Goal: Task Accomplishment & Management: Manage account settings

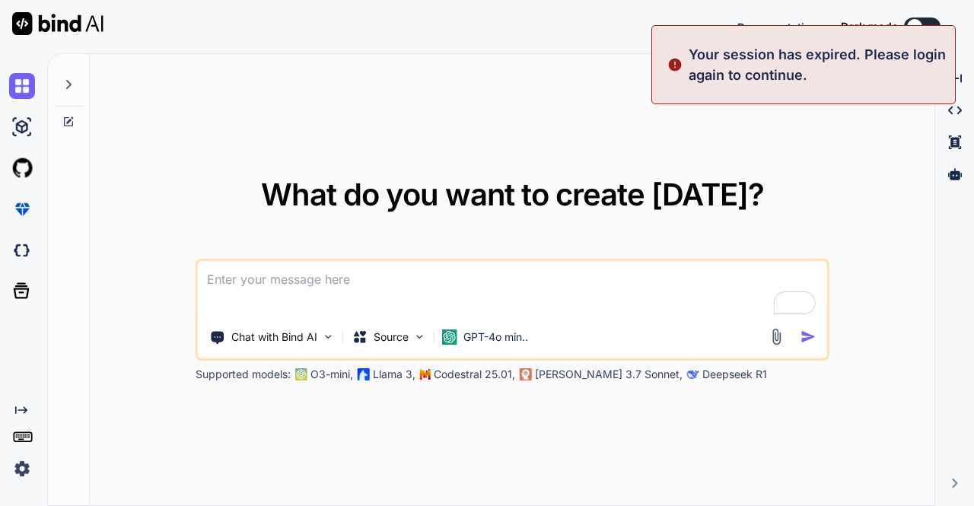
type textarea "x"
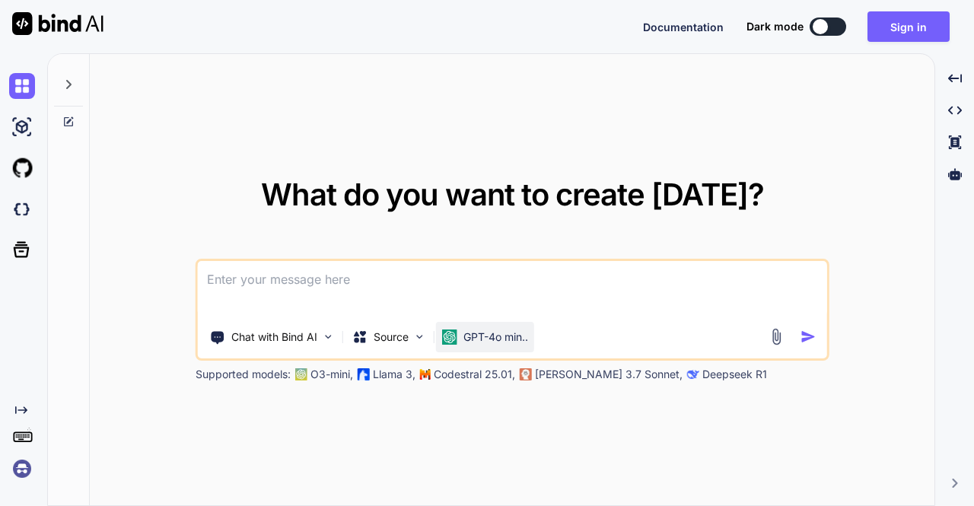
click at [505, 350] on div "GPT-4o min.." at bounding box center [485, 337] width 98 height 30
type textarea "x"
click at [476, 331] on p "GPT-4o min.." at bounding box center [495, 337] width 65 height 15
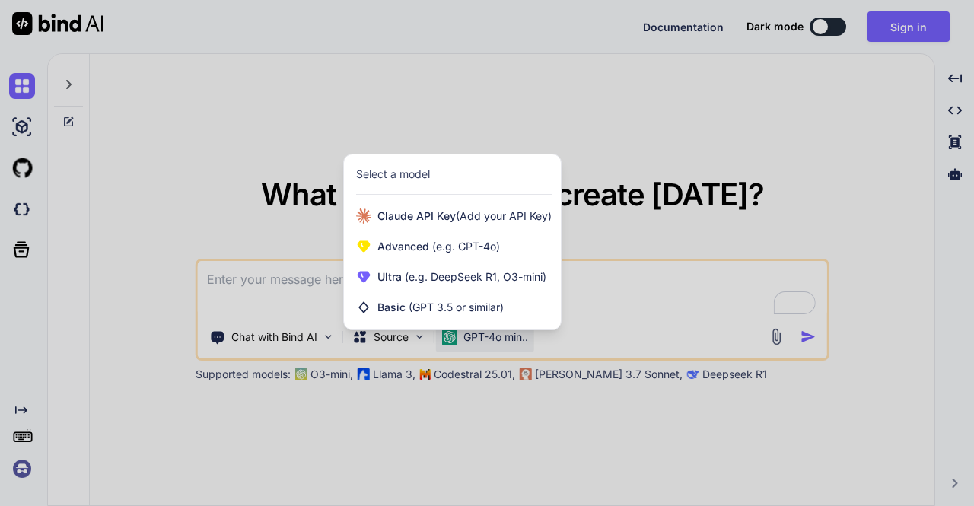
type textarea "x"
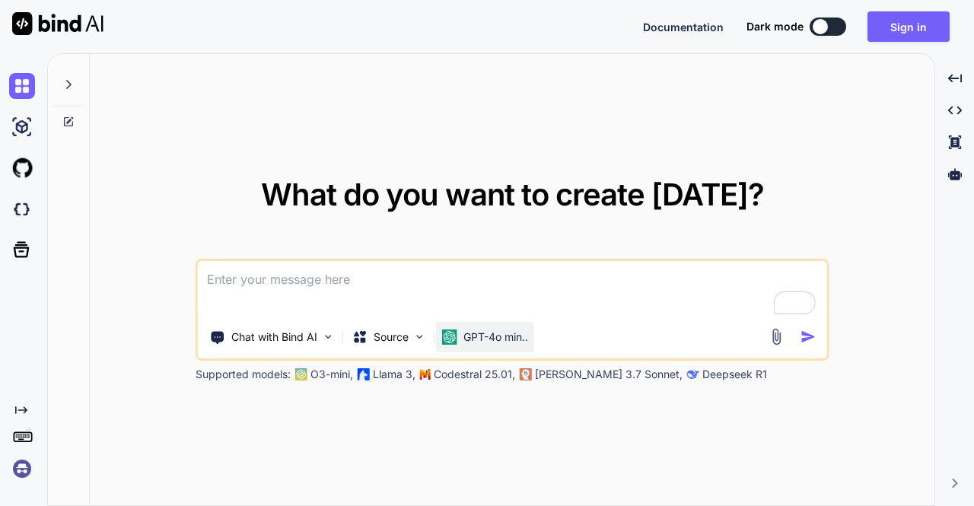
click at [496, 323] on div "GPT-4o min.." at bounding box center [485, 337] width 98 height 30
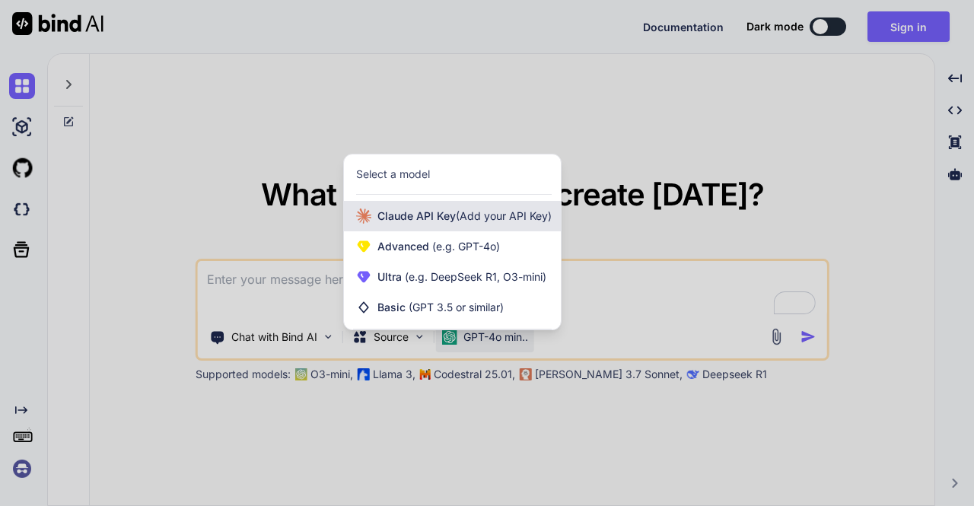
click at [422, 218] on span "Claude API Key (Add your API Key)" at bounding box center [464, 216] width 174 height 15
type textarea "x"
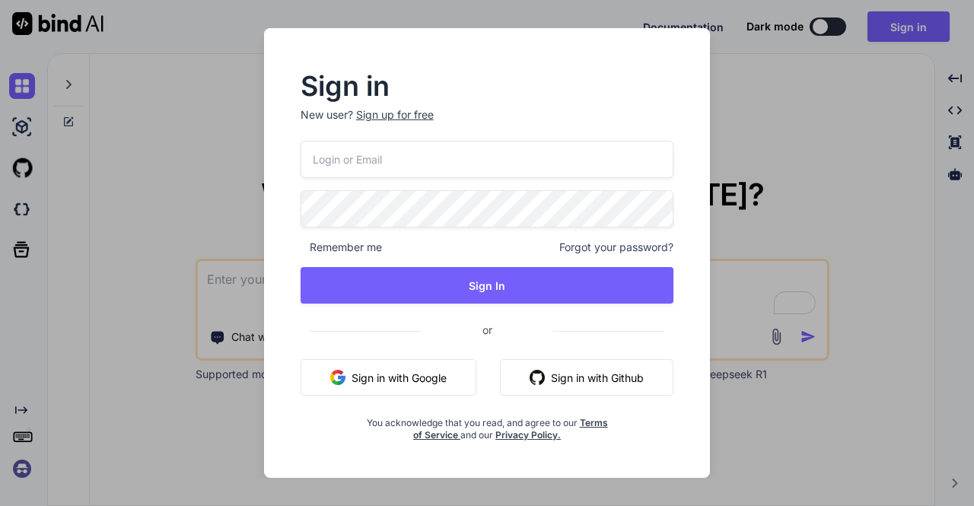
type input "appsumo_5@yopmail.com"
click at [205, 170] on div "Sign in New user? Sign up for free appsumo_5@yopmail.com Remember me Forgot you…" at bounding box center [487, 253] width 974 height 506
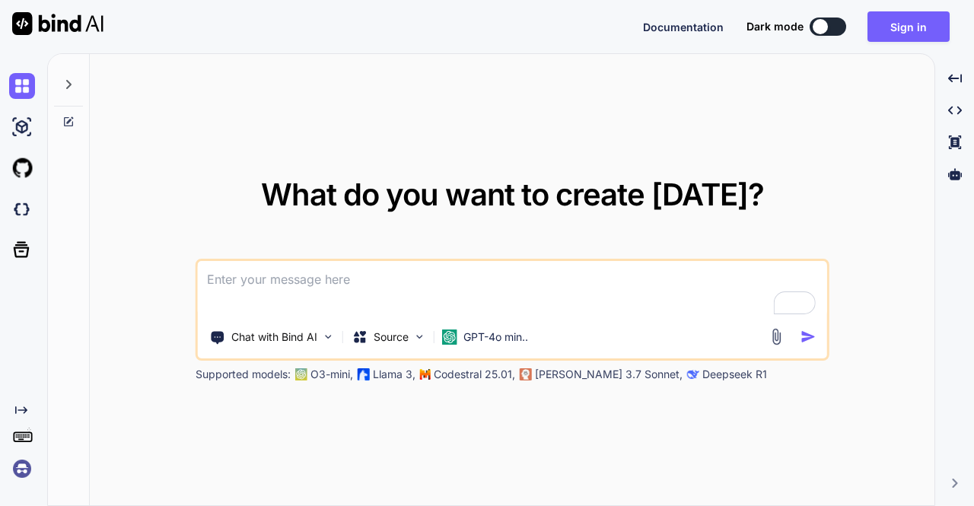
click at [30, 438] on icon at bounding box center [22, 435] width 21 height 21
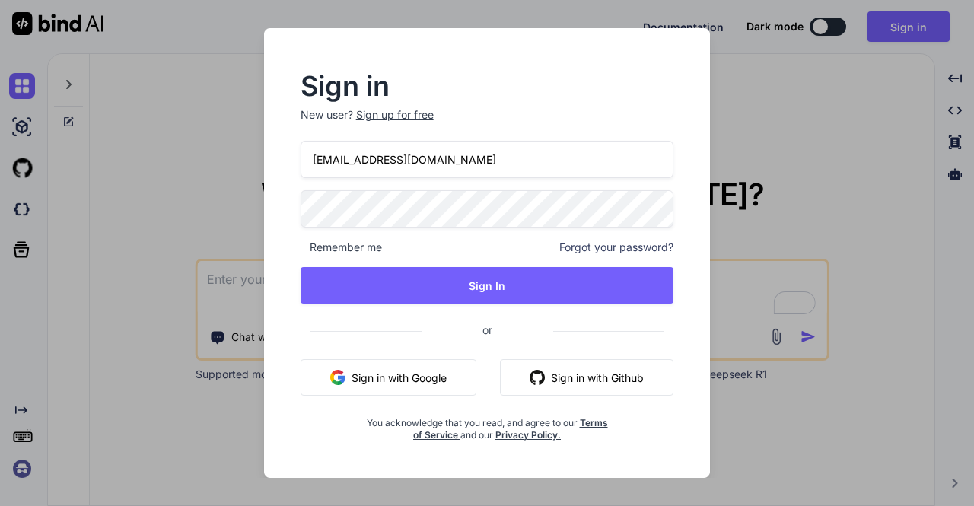
click at [162, 257] on div "Sign in New user? Sign up for free [EMAIL_ADDRESS][DOMAIN_NAME] Remember me For…" at bounding box center [487, 253] width 974 height 506
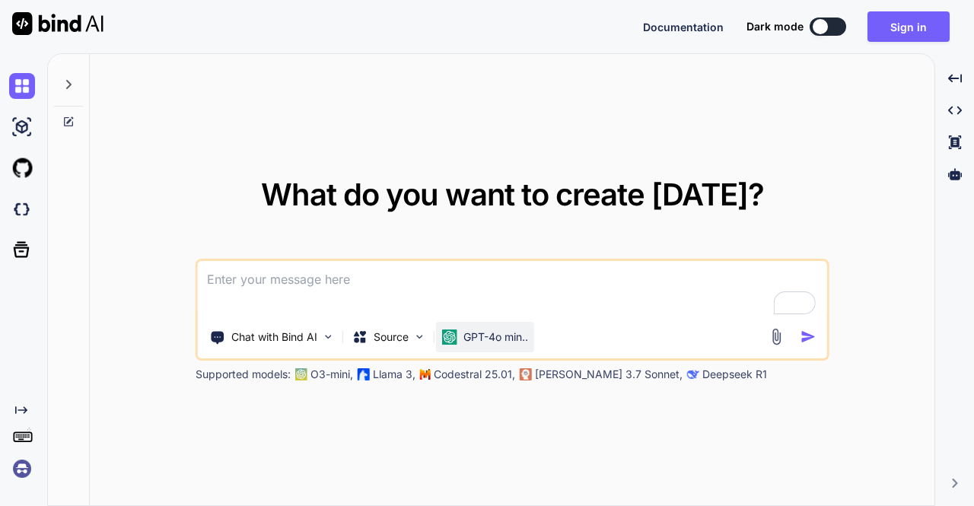
click at [523, 341] on p "GPT-4o min.." at bounding box center [495, 337] width 65 height 15
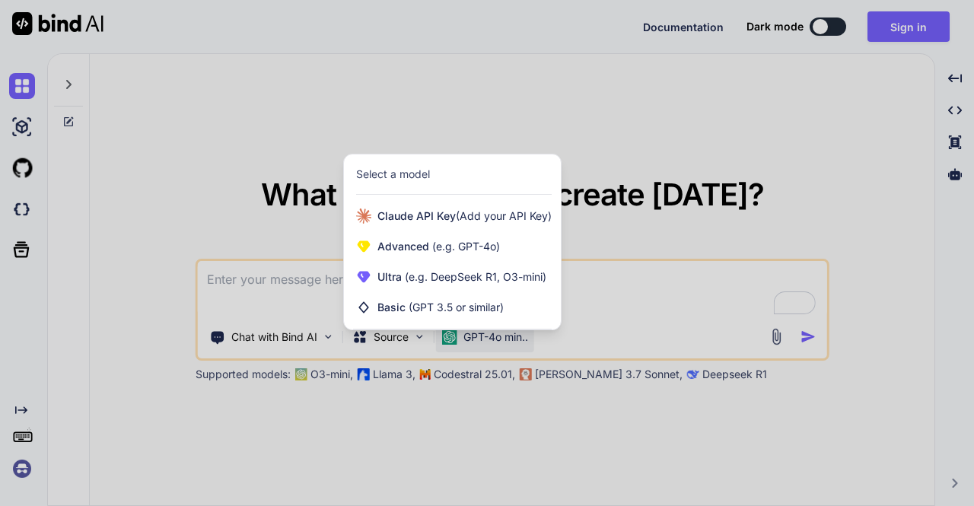
click at [252, 177] on div at bounding box center [487, 253] width 974 height 506
type textarea "x"
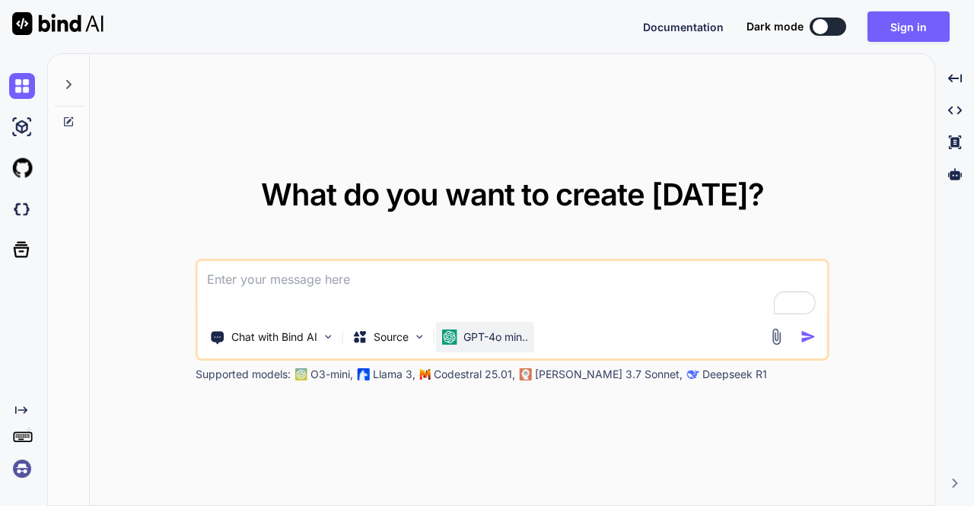
click at [511, 346] on div "GPT-4o min.." at bounding box center [485, 337] width 98 height 30
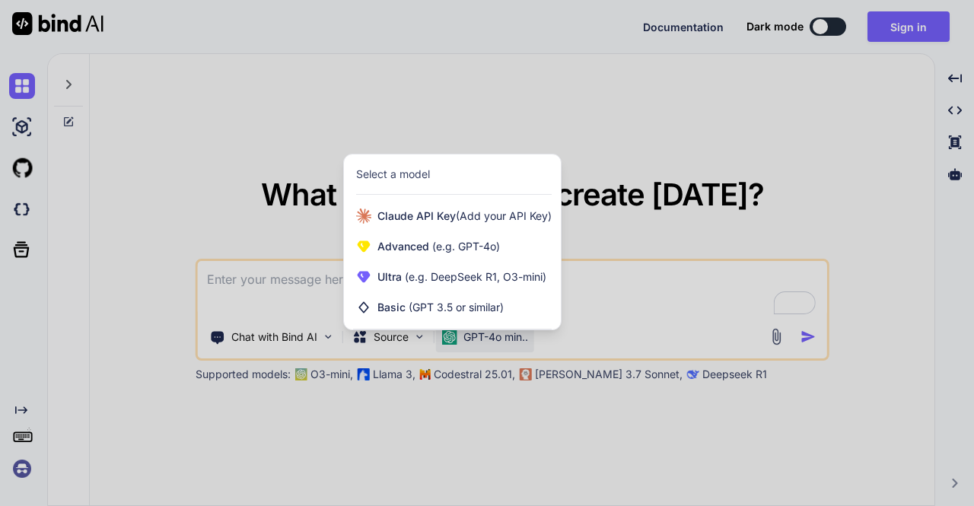
click at [251, 158] on div at bounding box center [487, 253] width 974 height 506
type textarea "x"
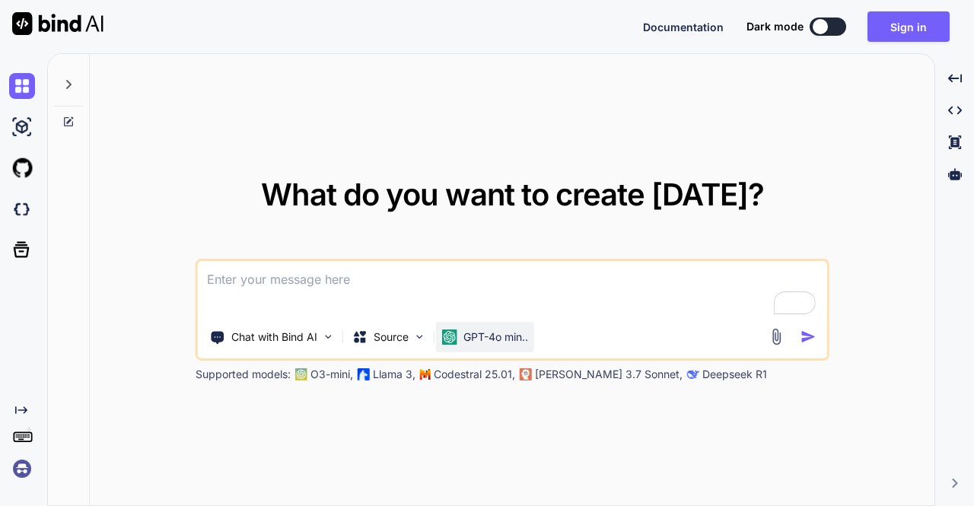
click at [514, 333] on p "GPT-4o min.." at bounding box center [495, 337] width 65 height 15
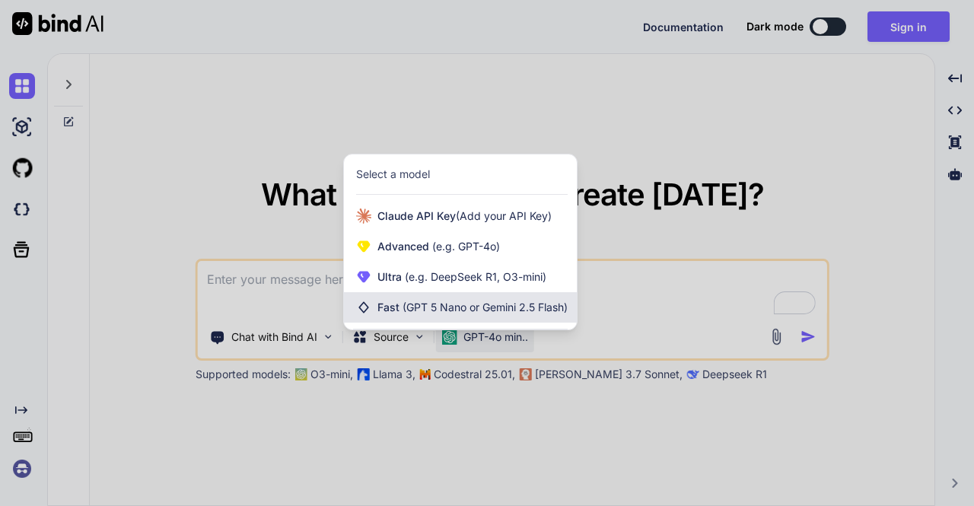
click at [420, 307] on span "(GPT 5 Nano or Gemini 2.5 Flash)" at bounding box center [485, 307] width 165 height 13
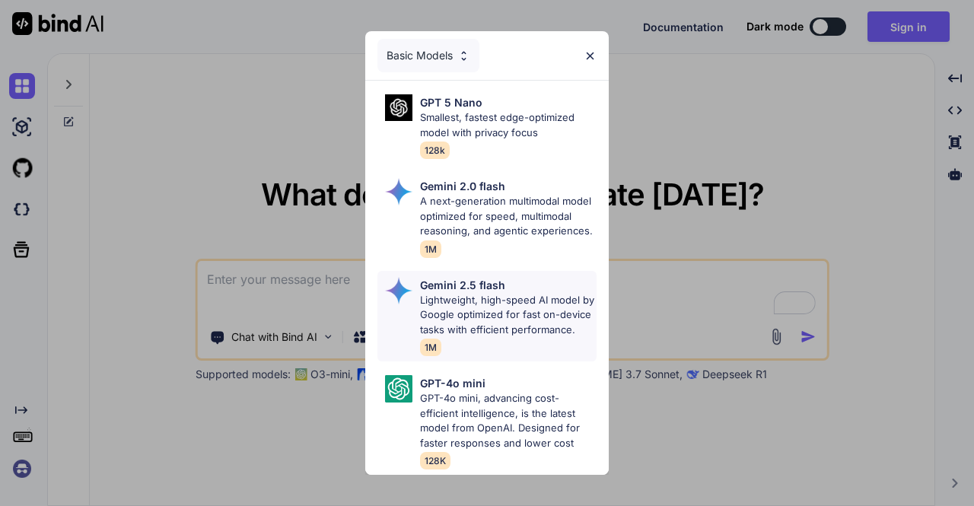
click at [474, 307] on p "Lightweight, high-speed AI model by Google optimized for fast on-device tasks w…" at bounding box center [508, 315] width 177 height 45
type textarea "x"
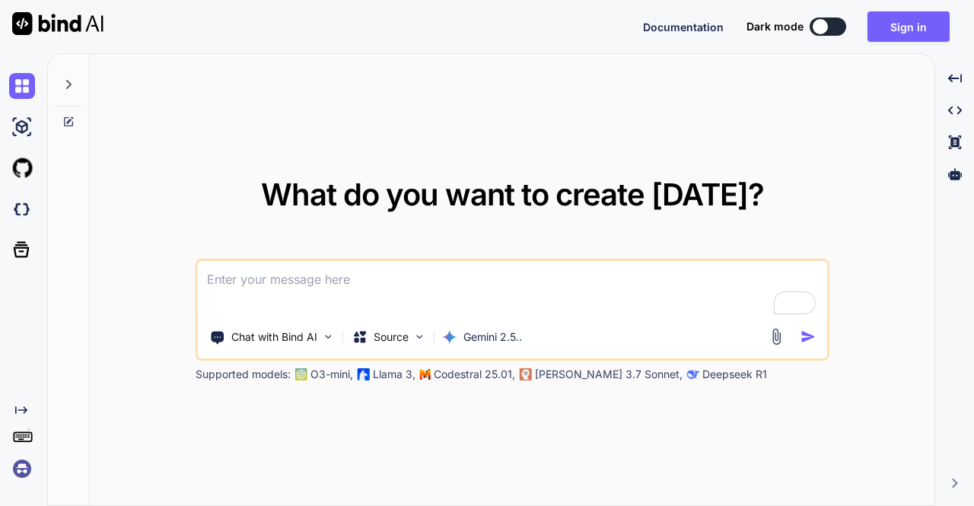
click at [283, 284] on textarea "To enrich screen reader interactions, please activate Accessibility in Grammarl…" at bounding box center [512, 289] width 629 height 56
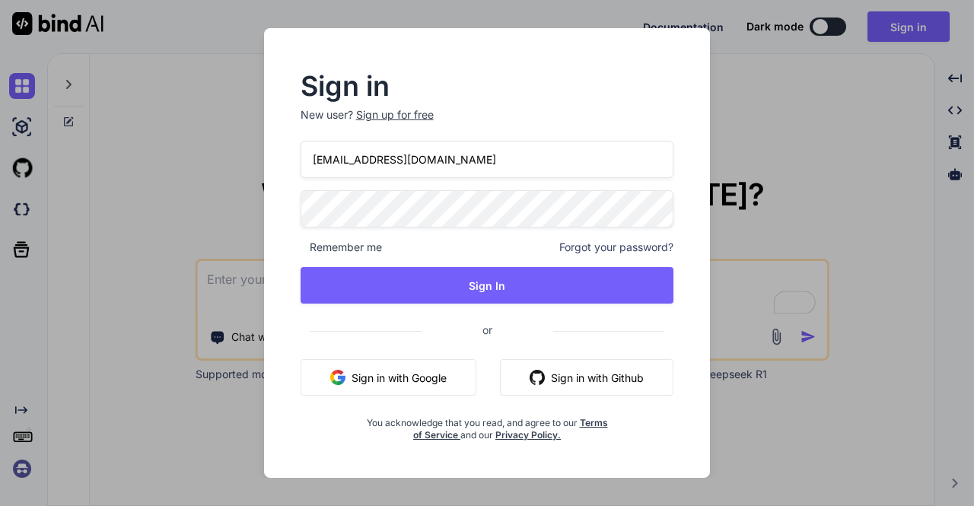
click at [202, 231] on div "Sign in New user? Sign up for free appsumo_5@yopmail.com Remember me Forgot you…" at bounding box center [487, 253] width 974 height 506
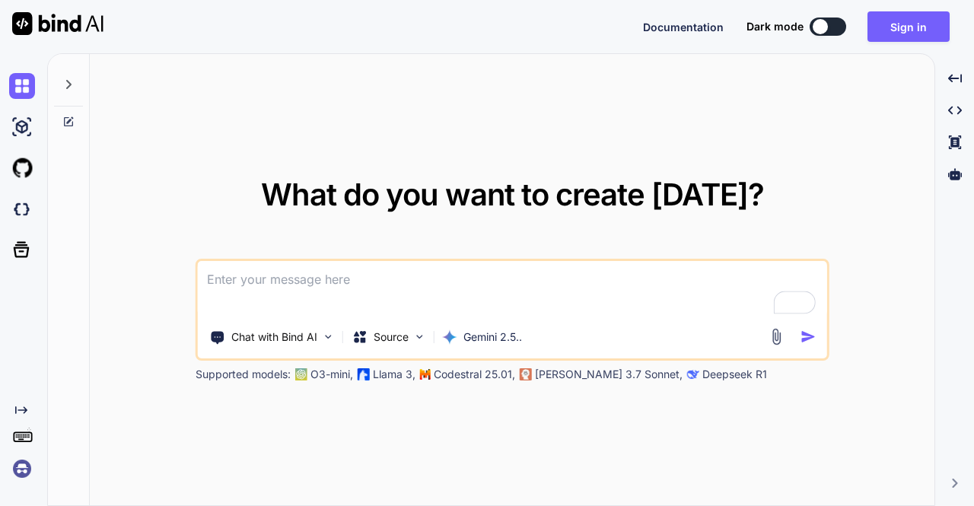
click at [21, 467] on img at bounding box center [22, 469] width 26 height 26
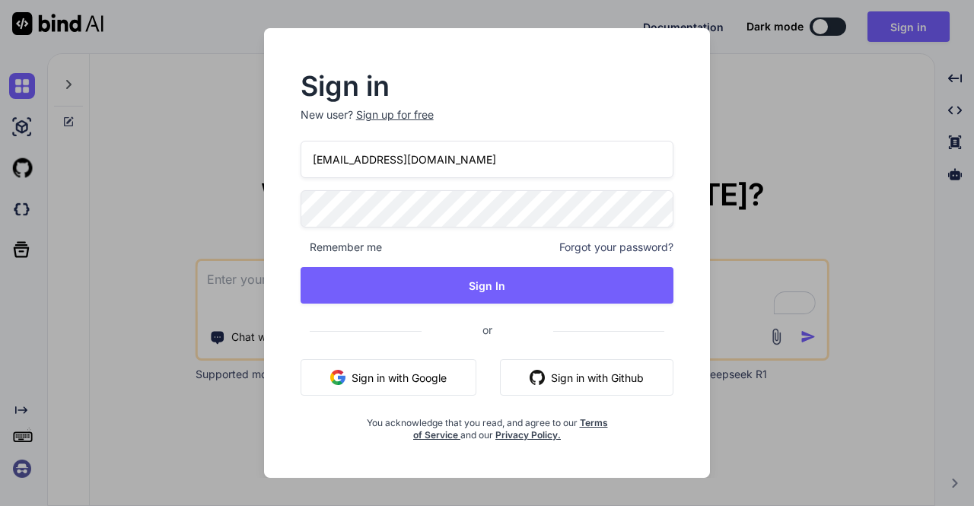
drag, startPoint x: 451, startPoint y: 165, endPoint x: 300, endPoint y: 170, distance: 150.8
click at [300, 170] on div "Sign in New user? Sign up for free appsumo_5@yopmail.com Remember me Forgot you…" at bounding box center [487, 258] width 422 height 368
type input "app16@yopmail.com"
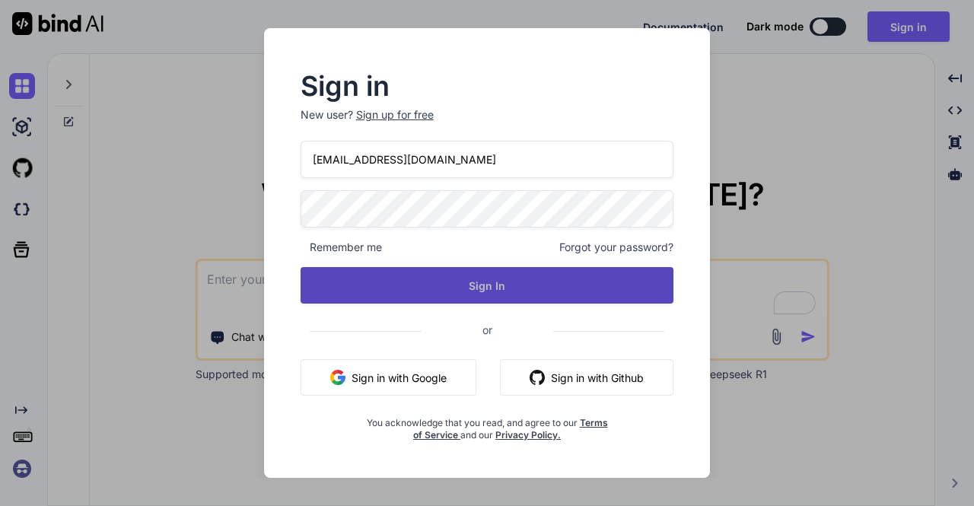
click at [459, 285] on button "Sign In" at bounding box center [488, 285] width 374 height 37
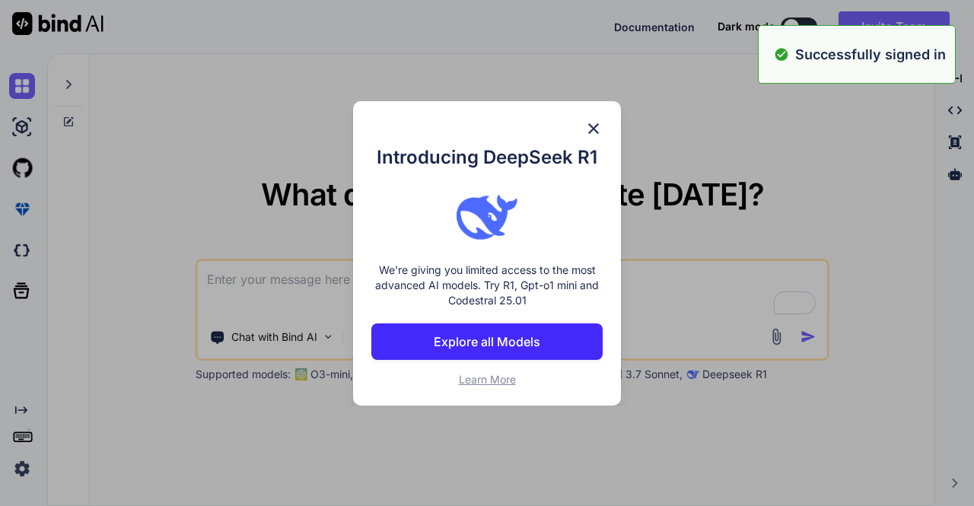
click at [242, 258] on div "Introducing DeepSeek R1 We're giving you limited access to the most advanced AI…" at bounding box center [487, 253] width 974 height 506
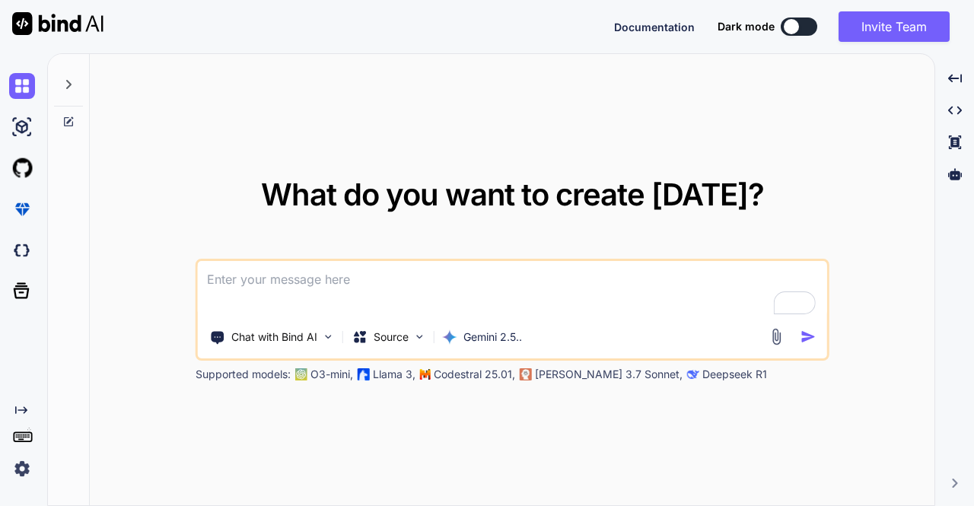
click at [326, 301] on textarea "To enrich screen reader interactions, please activate Accessibility in Grammarl…" at bounding box center [512, 289] width 629 height 56
type textarea "hi"
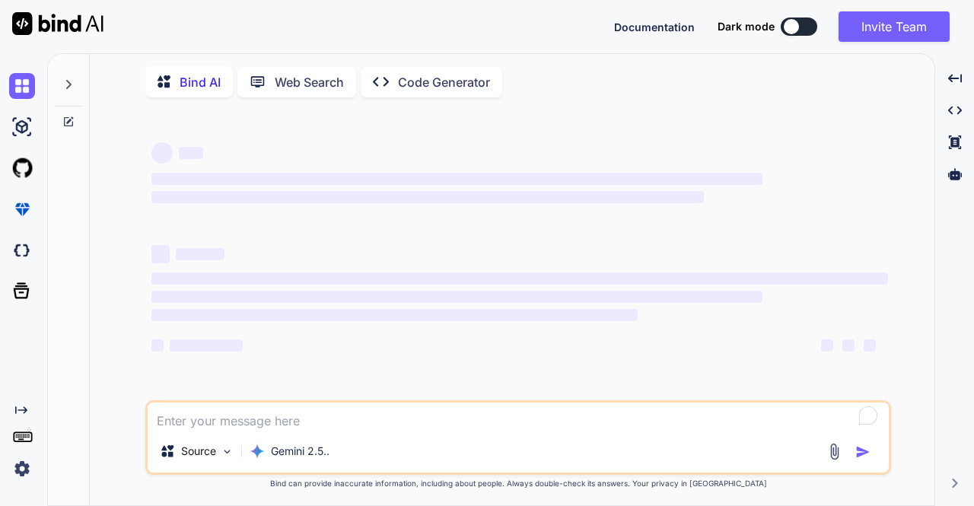
click at [810, 339] on div "‌ ‌ ‌ ‌ ‌" at bounding box center [519, 345] width 737 height 18
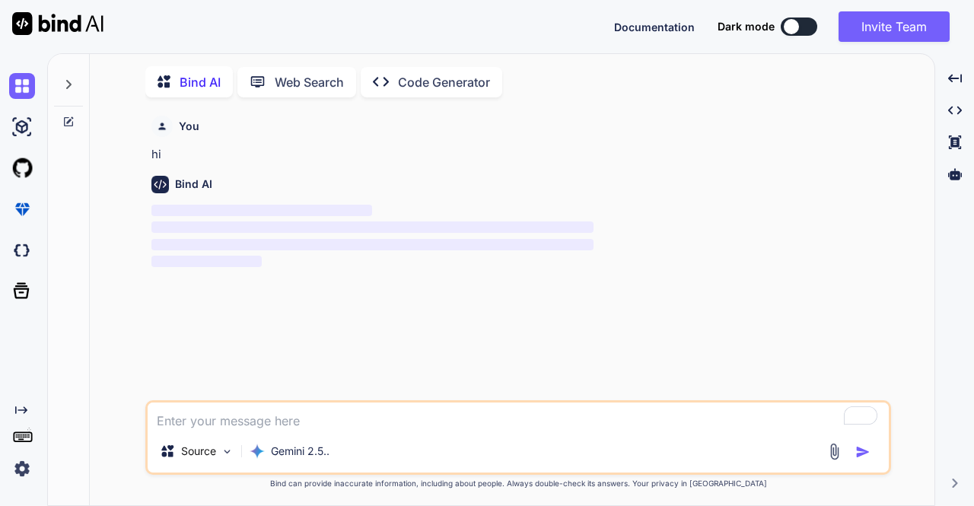
scroll to position [5, 0]
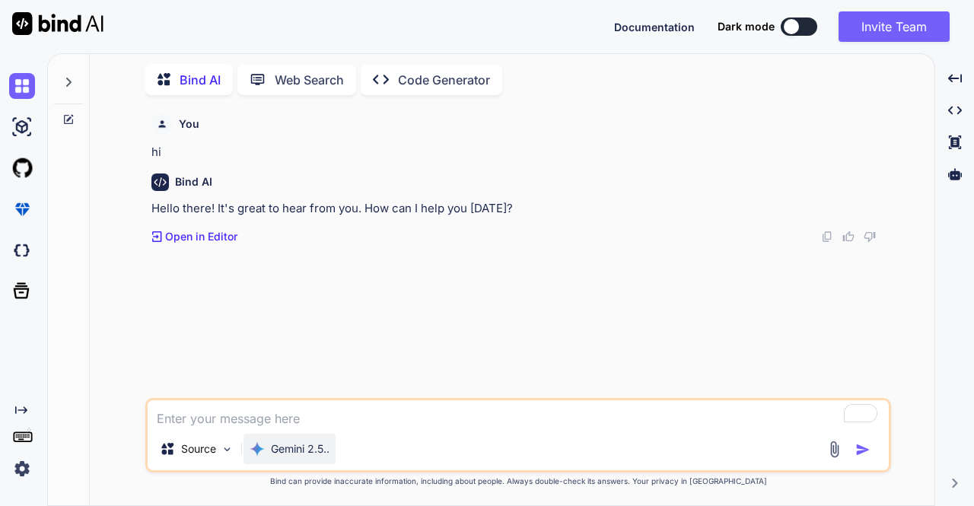
click at [317, 445] on p "Gemini 2.5.." at bounding box center [300, 448] width 59 height 15
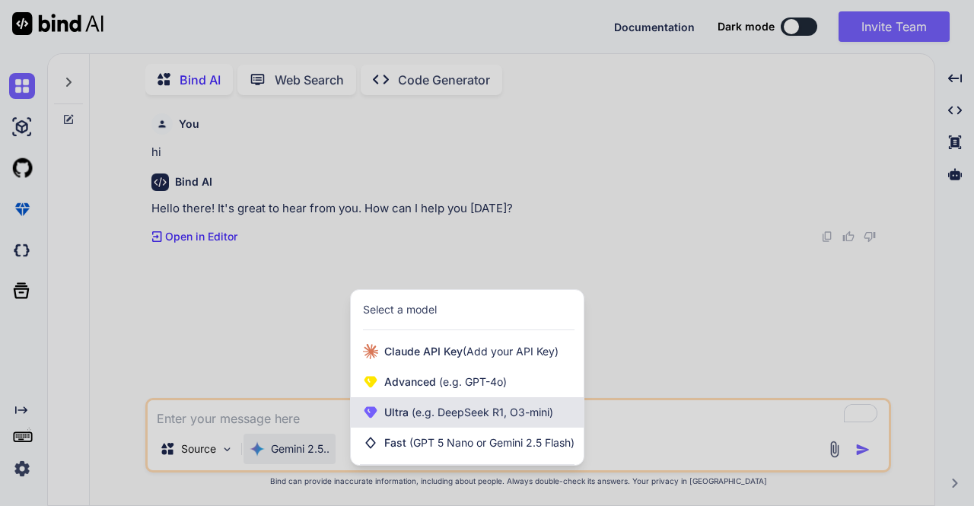
click at [458, 409] on span "(e.g. DeepSeek R1, O3-mini)" at bounding box center [481, 412] width 145 height 13
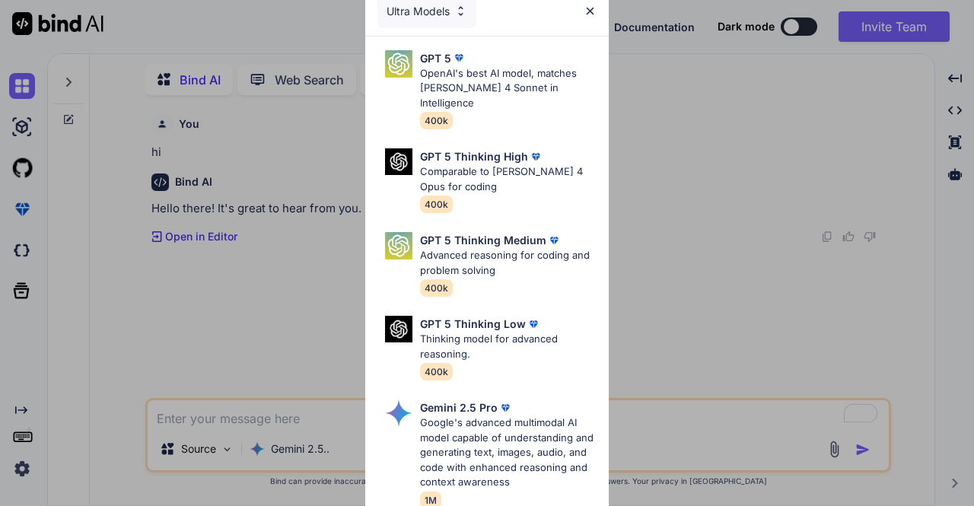
scroll to position [228, 0]
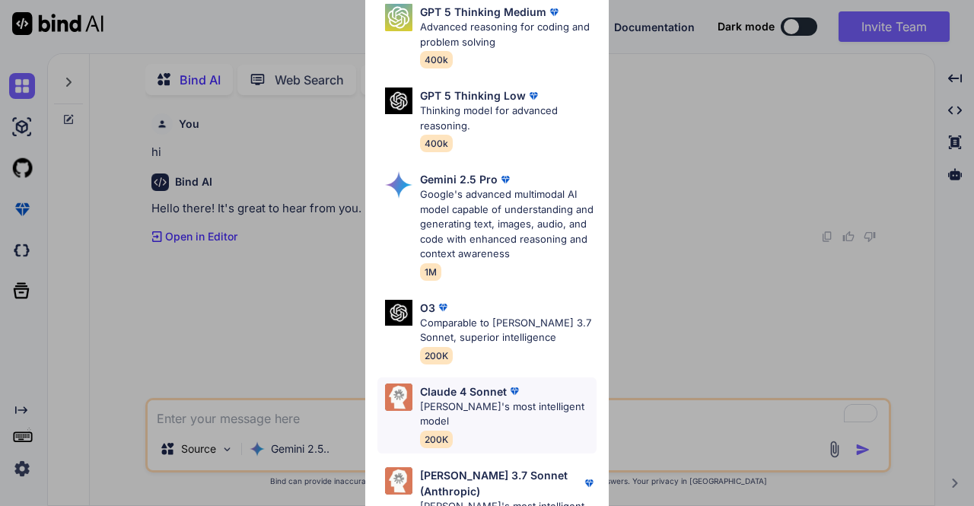
click at [486, 401] on div "Claude 4 Sonnet Claude's most intelligent model 200K" at bounding box center [508, 416] width 177 height 64
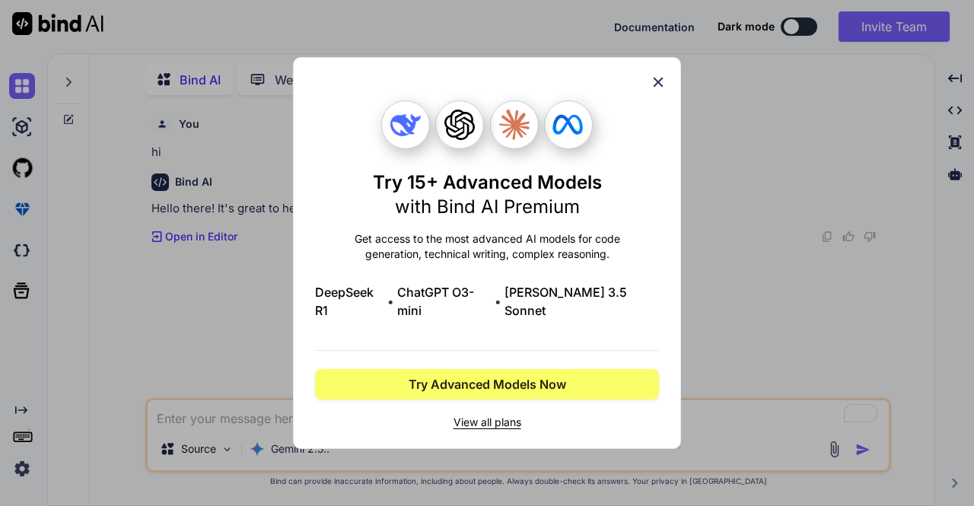
scroll to position [0, 0]
click at [246, 308] on div "Try 15+ Advanced Models with Bind AI Premium Get access to the most advanced AI…" at bounding box center [487, 253] width 974 height 506
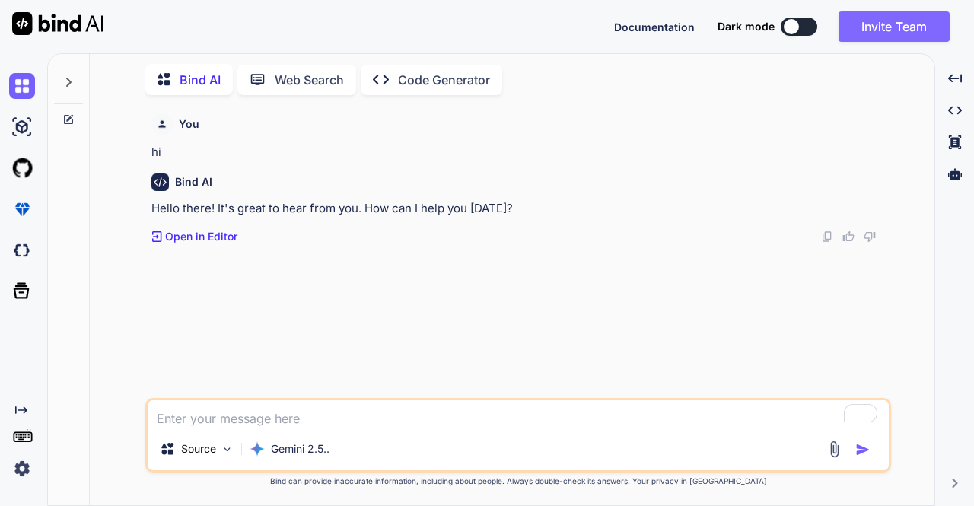
click at [854, 30] on button "Invite Team" at bounding box center [894, 26] width 111 height 30
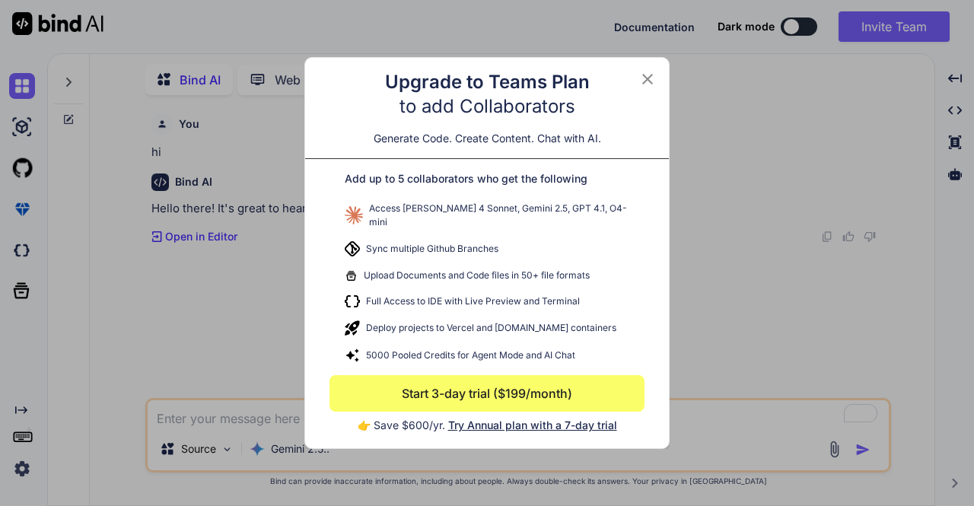
click at [747, 159] on div "Upgrade to Teams Plan to add Collaborators Generate Code. Create Content. Chat …" at bounding box center [487, 253] width 974 height 506
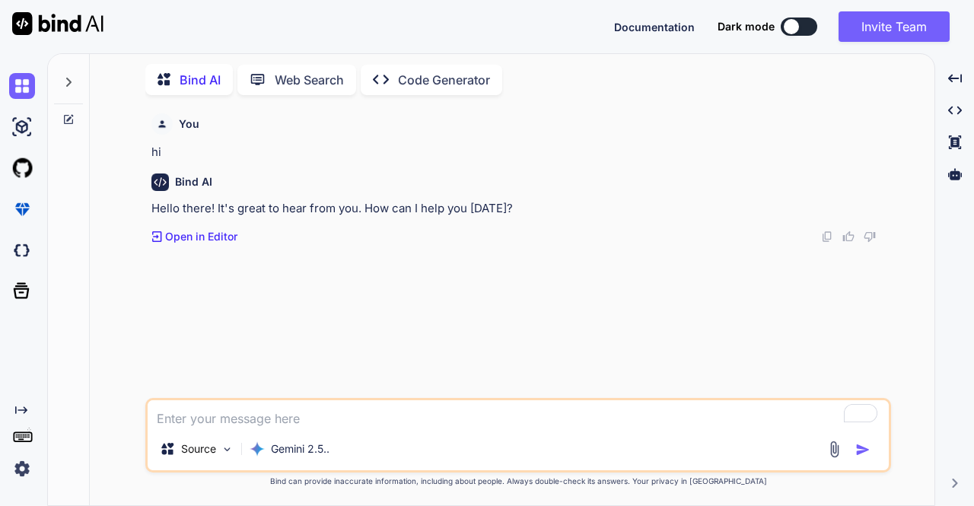
click at [25, 463] on img at bounding box center [22, 469] width 26 height 26
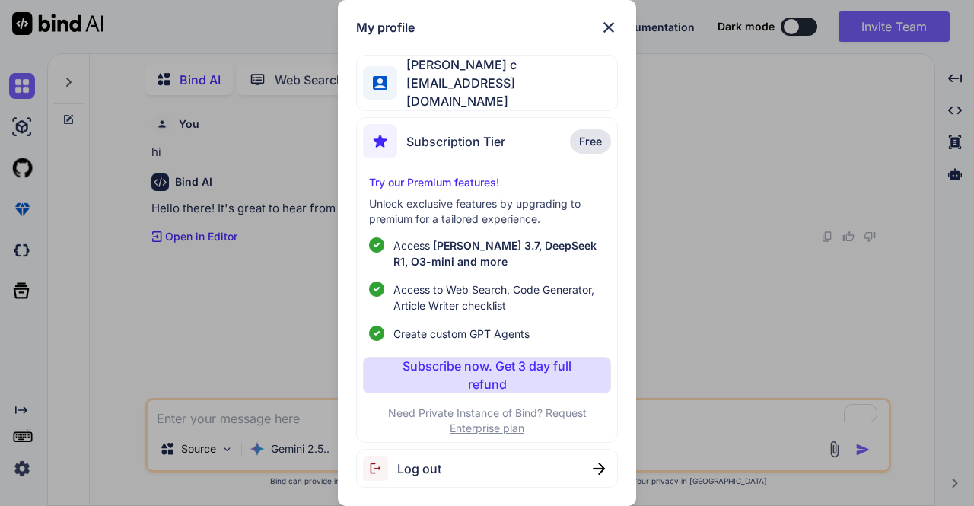
click at [526, 451] on div "Log out" at bounding box center [486, 468] width 261 height 39
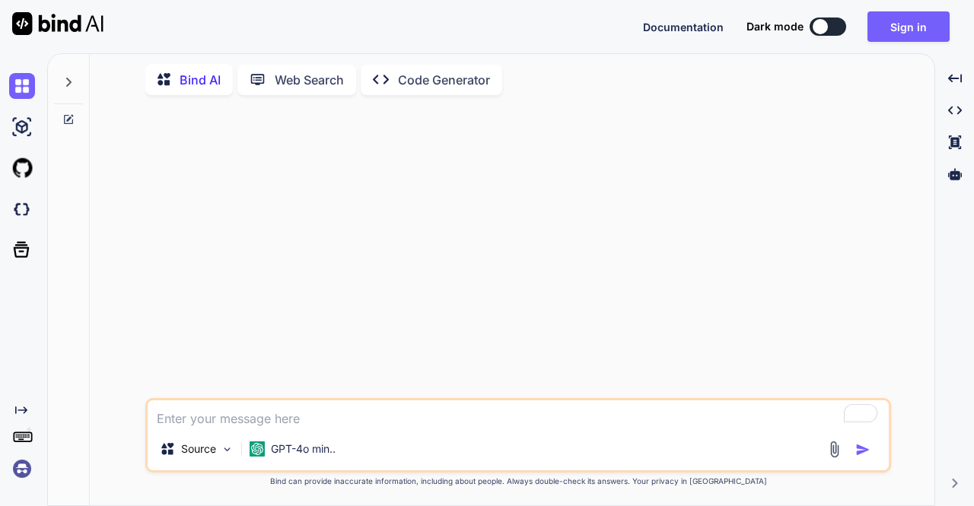
click at [26, 471] on img at bounding box center [22, 469] width 26 height 26
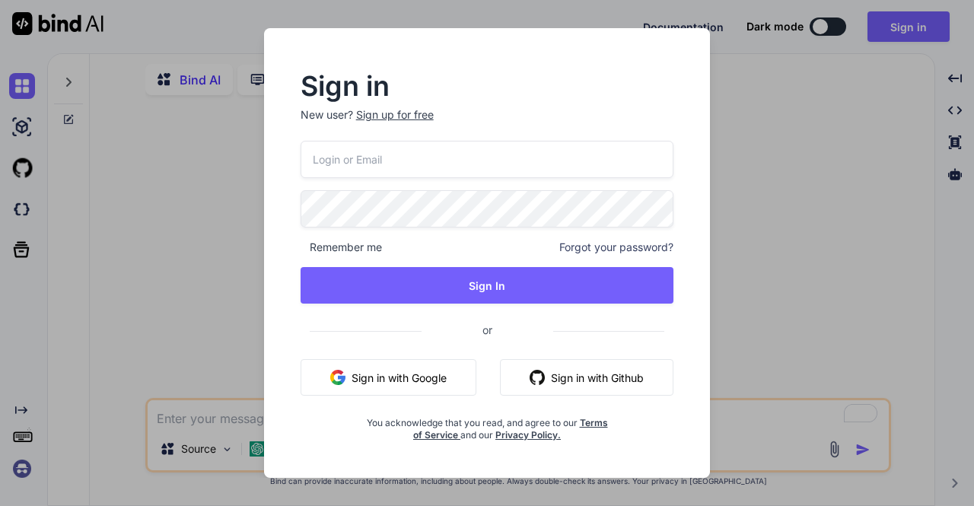
type input "app16@yopmail.com"
drag, startPoint x: 443, startPoint y: 164, endPoint x: 172, endPoint y: 184, distance: 271.7
click at [172, 184] on div "Sign in New user? Sign up for free app16@yopmail.com Remember me Forgot your pa…" at bounding box center [487, 253] width 974 height 506
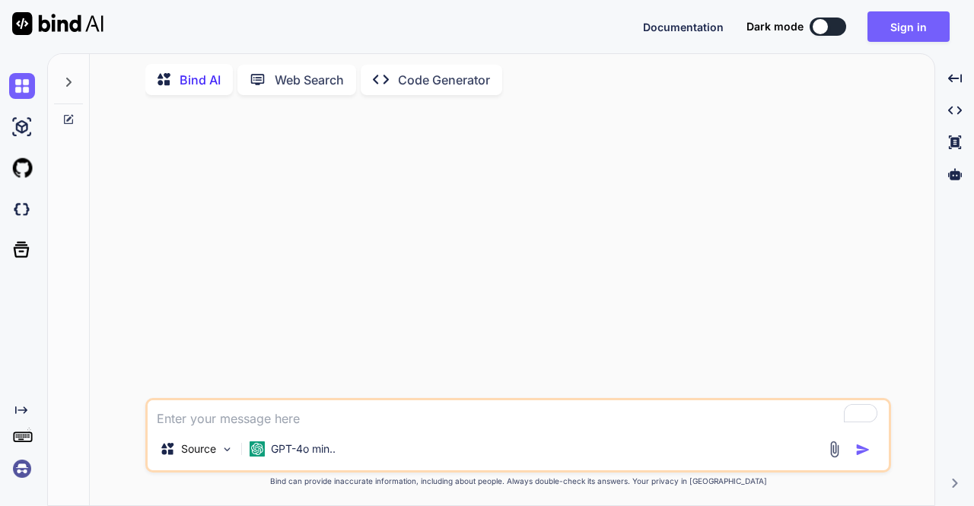
click at [28, 473] on img at bounding box center [22, 469] width 26 height 26
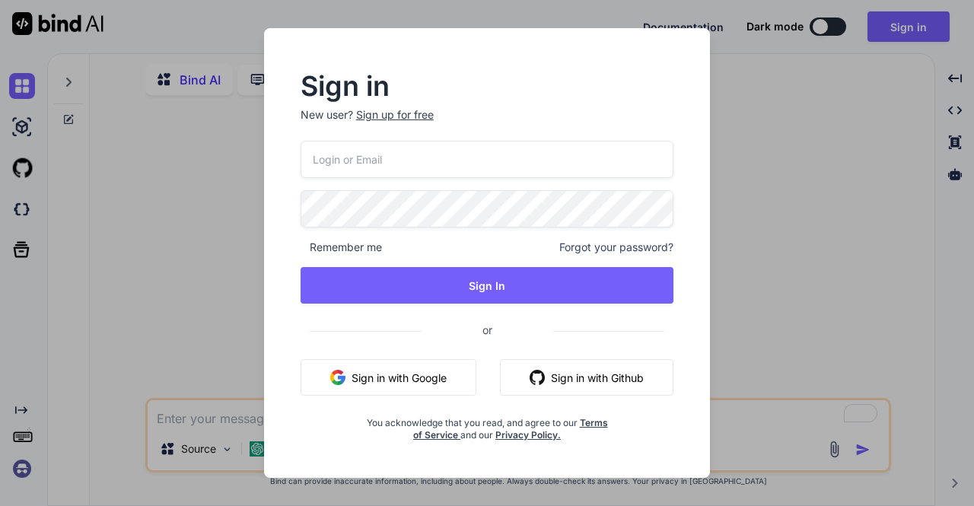
type input "app16@yopmail.com"
drag, startPoint x: 470, startPoint y: 148, endPoint x: 234, endPoint y: 162, distance: 236.3
click at [234, 162] on div "Sign in New user? Sign up for free app16@yopmail.com Remember me Forgot your pa…" at bounding box center [487, 253] width 974 height 506
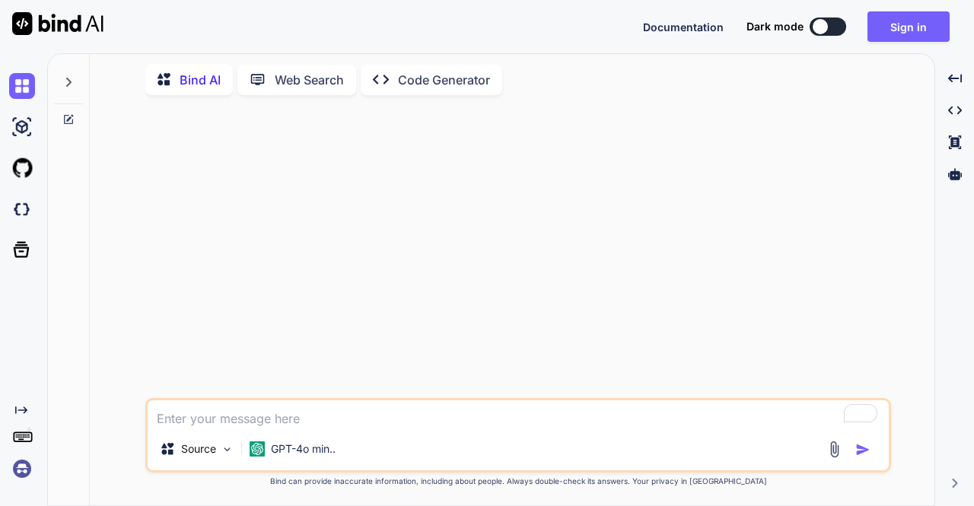
click at [18, 467] on img at bounding box center [22, 469] width 26 height 26
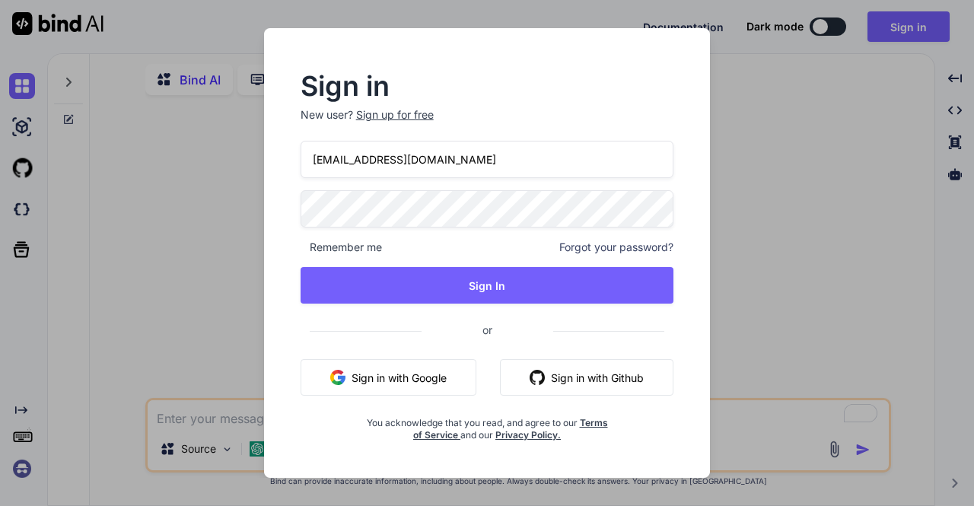
click at [423, 161] on input "app16@yopmail.com" at bounding box center [488, 159] width 374 height 37
type input "a"
type input "appsumo_5@yopmail.com"
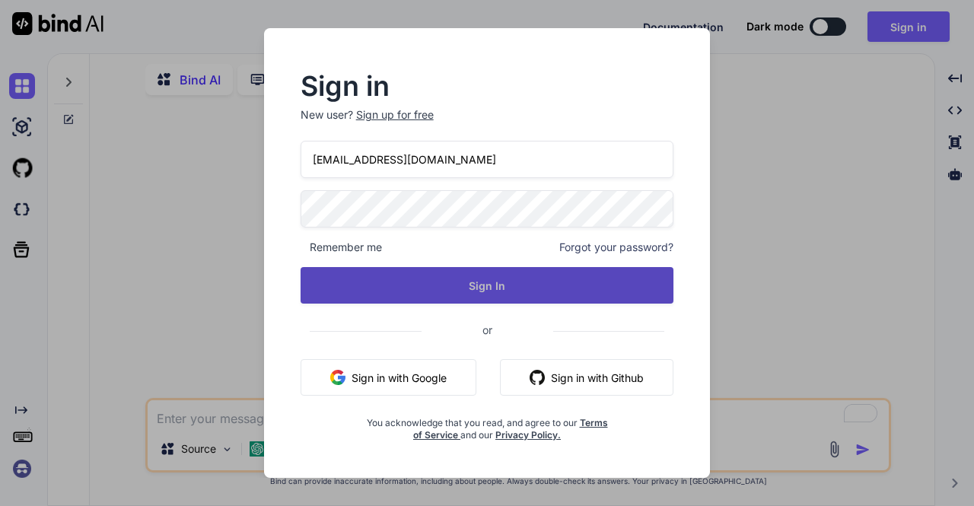
click at [484, 278] on button "Sign In" at bounding box center [488, 285] width 374 height 37
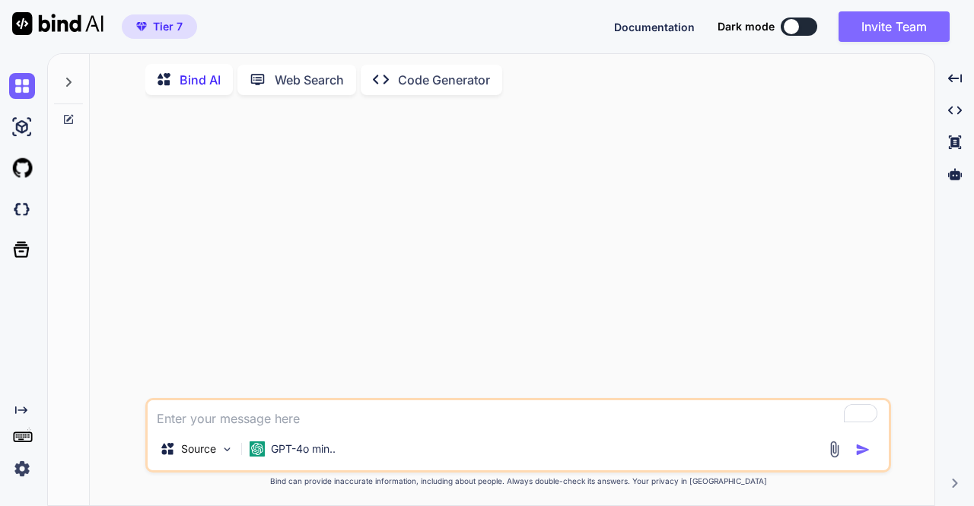
click at [897, 38] on button "Invite Team" at bounding box center [894, 26] width 111 height 30
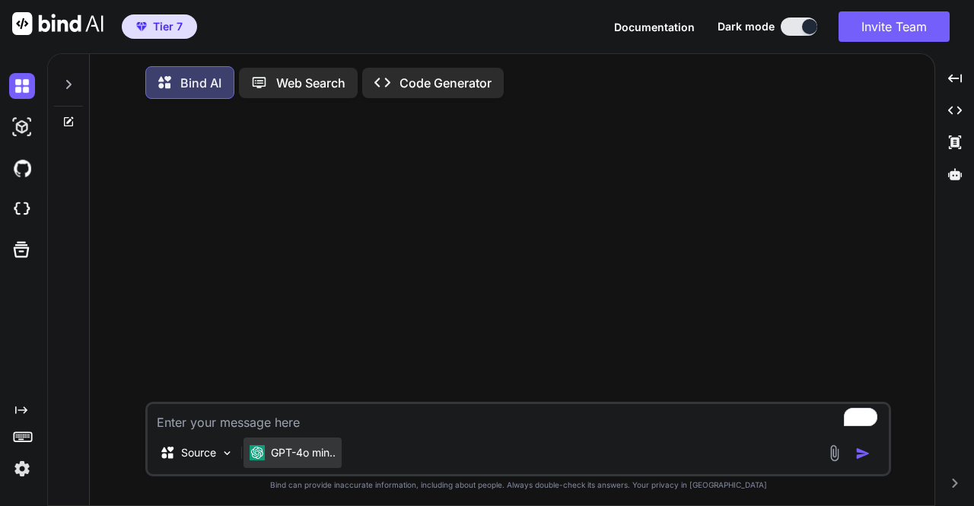
click at [307, 457] on p "GPT-4o min.." at bounding box center [303, 452] width 65 height 15
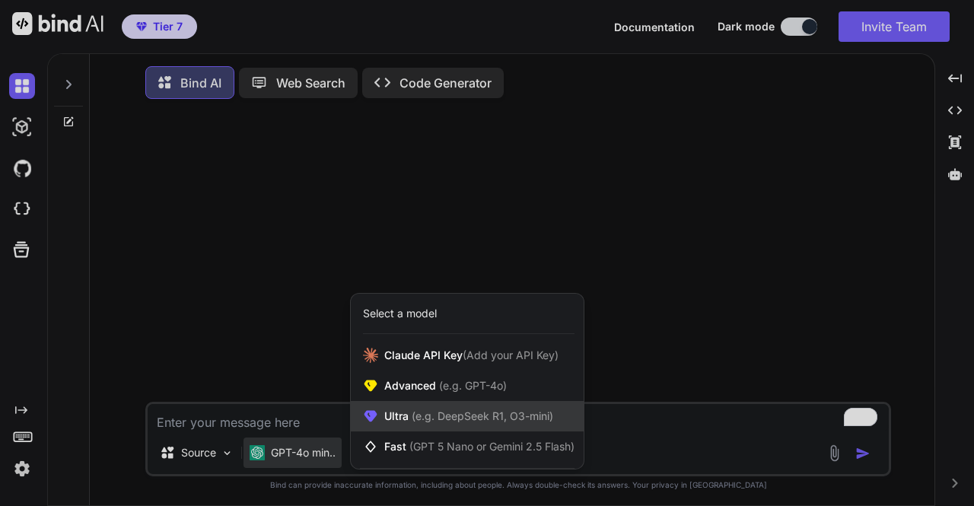
click at [433, 421] on span "(e.g. DeepSeek R1, O3-mini)" at bounding box center [481, 415] width 145 height 13
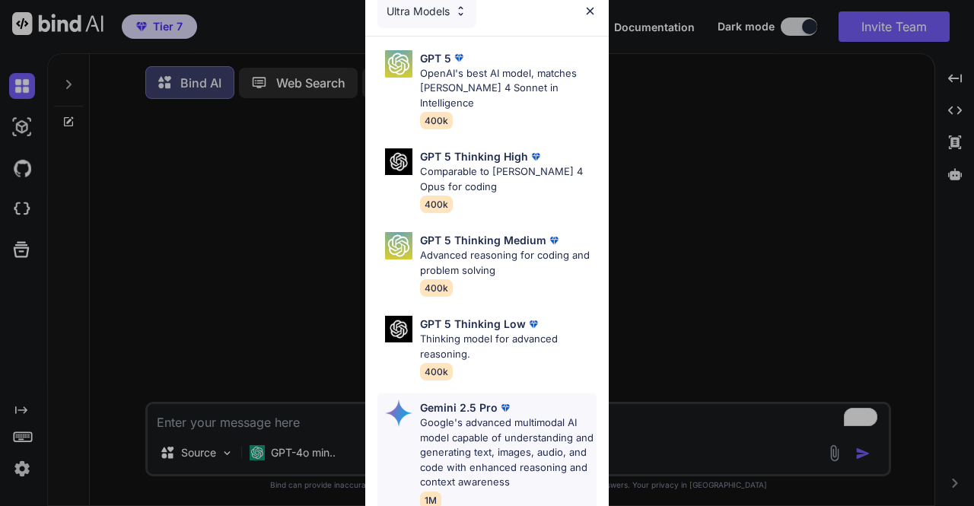
scroll to position [228, 0]
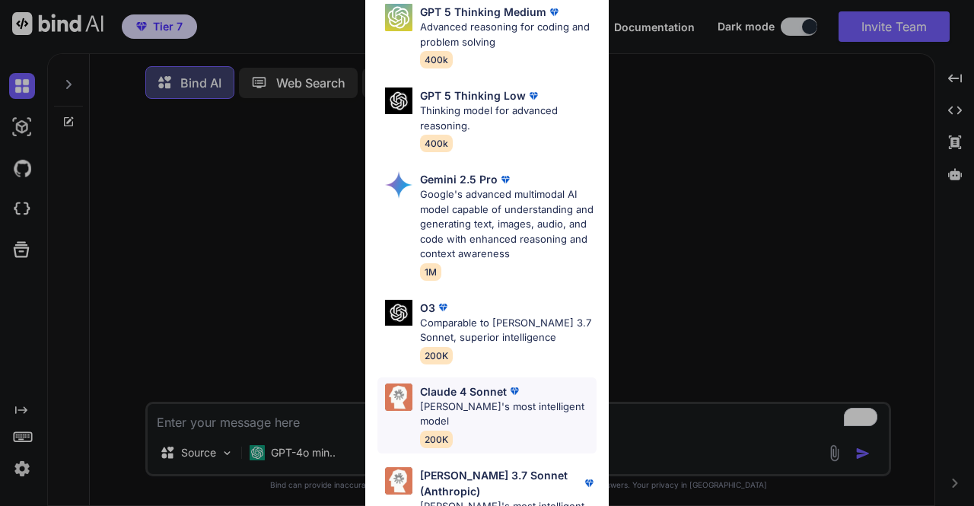
click at [516, 400] on p "Claude's most intelligent model" at bounding box center [508, 415] width 177 height 30
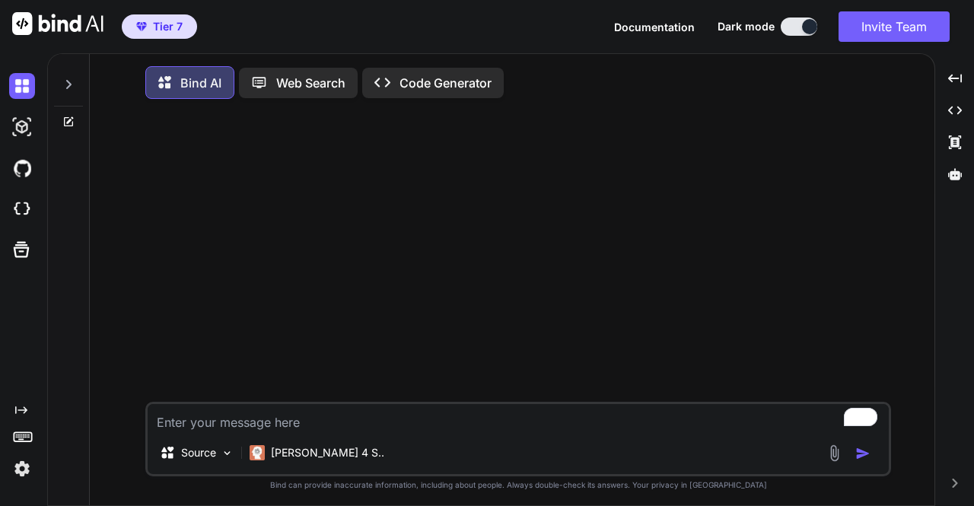
click at [342, 432] on textarea "To enrich screen reader interactions, please activate Accessibility in Grammarl…" at bounding box center [518, 417] width 741 height 27
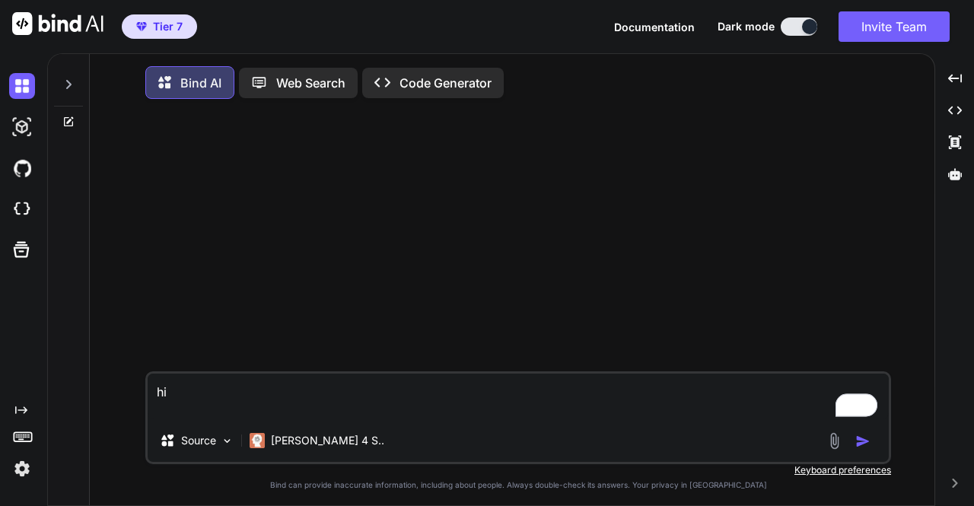
type textarea "hi"
click at [861, 448] on img "button" at bounding box center [862, 441] width 15 height 15
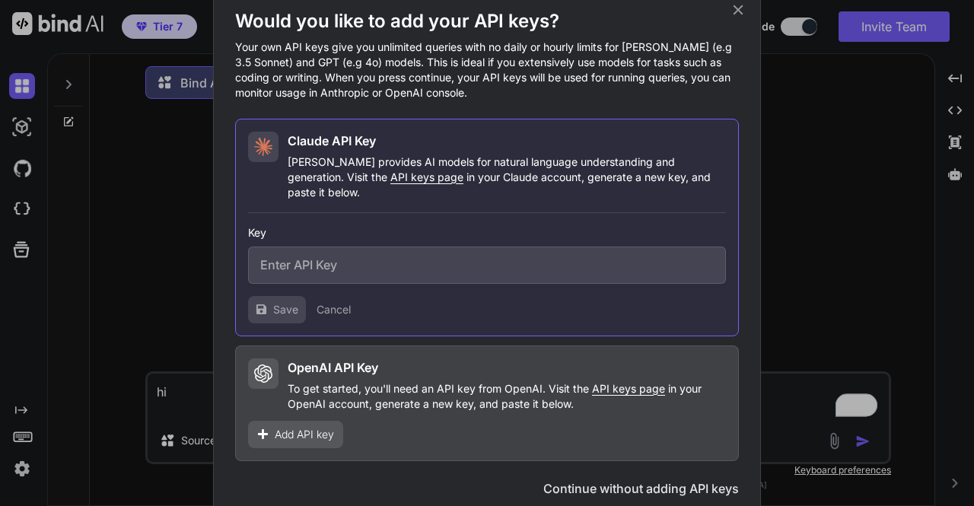
click at [161, 199] on div "Would you like to add your API keys? Your own API keys give you unlimited queri…" at bounding box center [487, 253] width 974 height 506
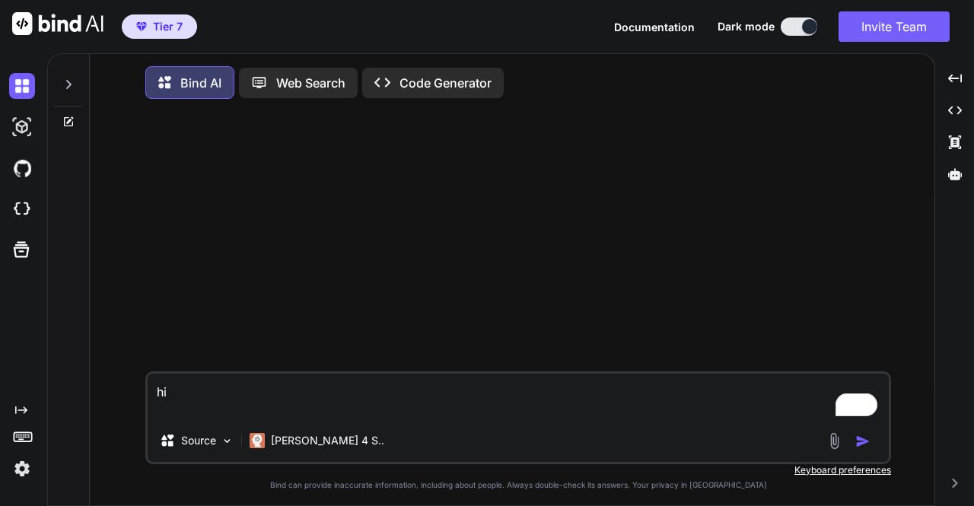
click at [18, 193] on div at bounding box center [25, 209] width 32 height 41
click at [24, 470] on img at bounding box center [22, 469] width 26 height 26
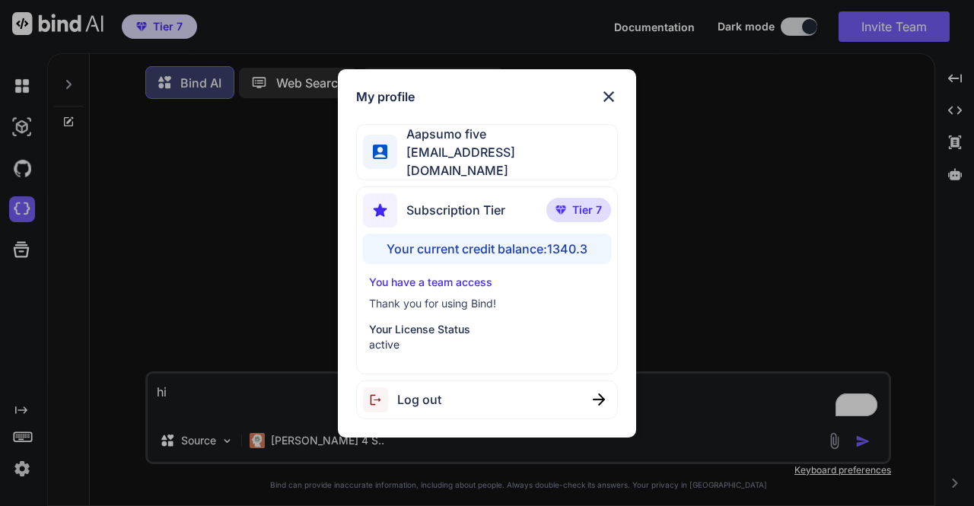
click at [408, 393] on span "Log out" at bounding box center [419, 399] width 44 height 18
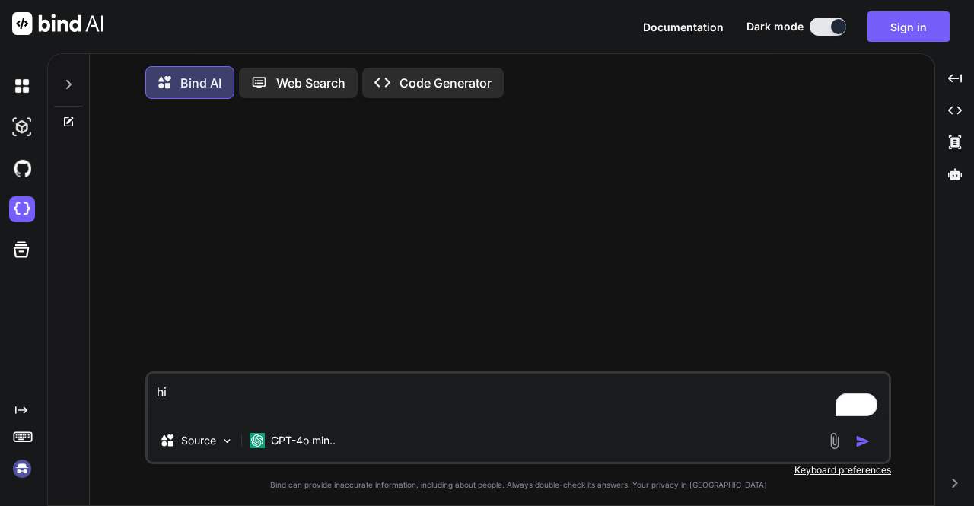
click at [20, 470] on img at bounding box center [22, 469] width 26 height 26
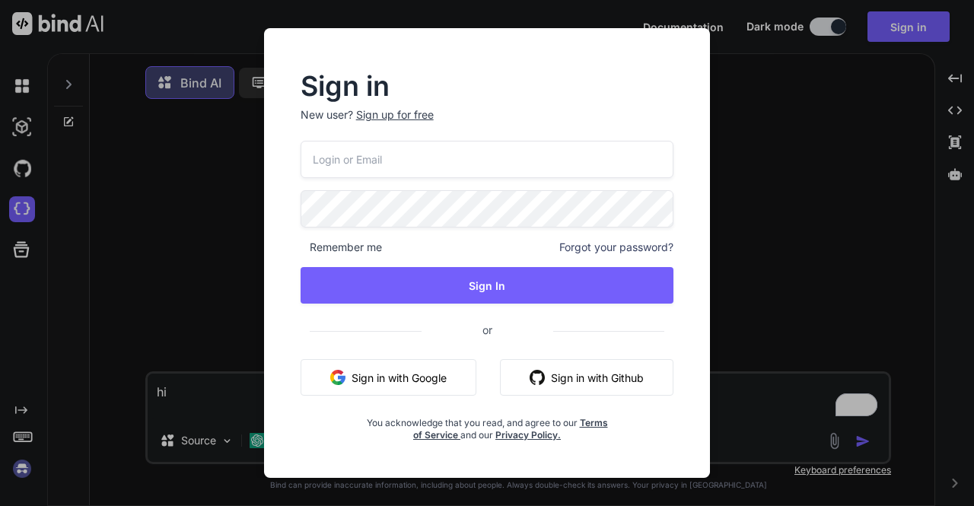
type input "appsumo_5@yopmail.com"
drag, startPoint x: 467, startPoint y: 161, endPoint x: 245, endPoint y: 191, distance: 223.5
click at [245, 191] on div "Sign in New user? Sign up for free appsumo_5@yopmail.com Remember me Forgot you…" at bounding box center [487, 253] width 487 height 450
type input "stagtest@yopmail.com"
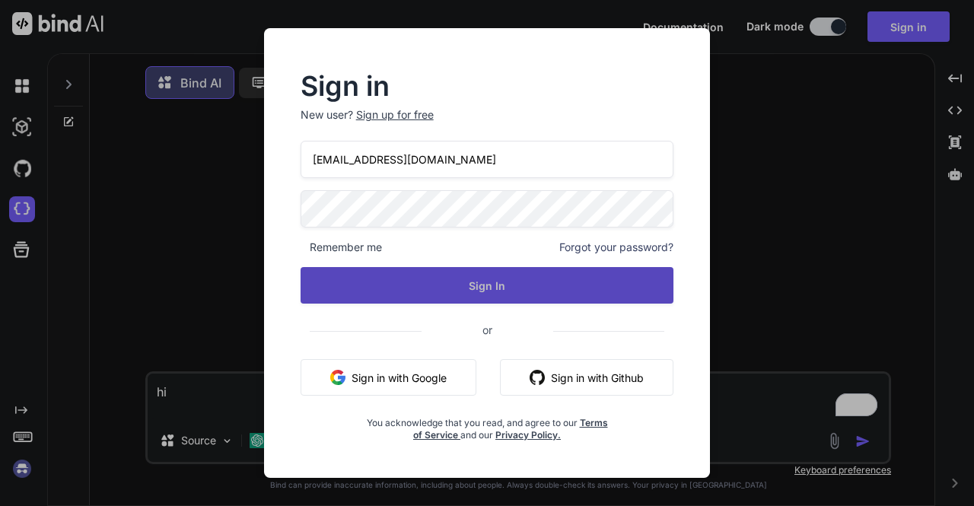
click at [414, 289] on button "Sign In" at bounding box center [488, 285] width 374 height 37
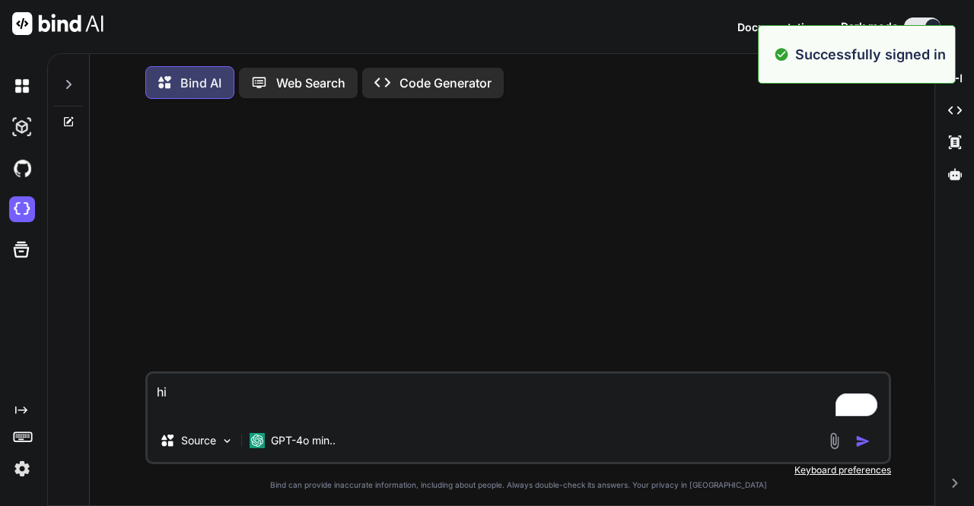
click at [19, 472] on img at bounding box center [22, 469] width 26 height 26
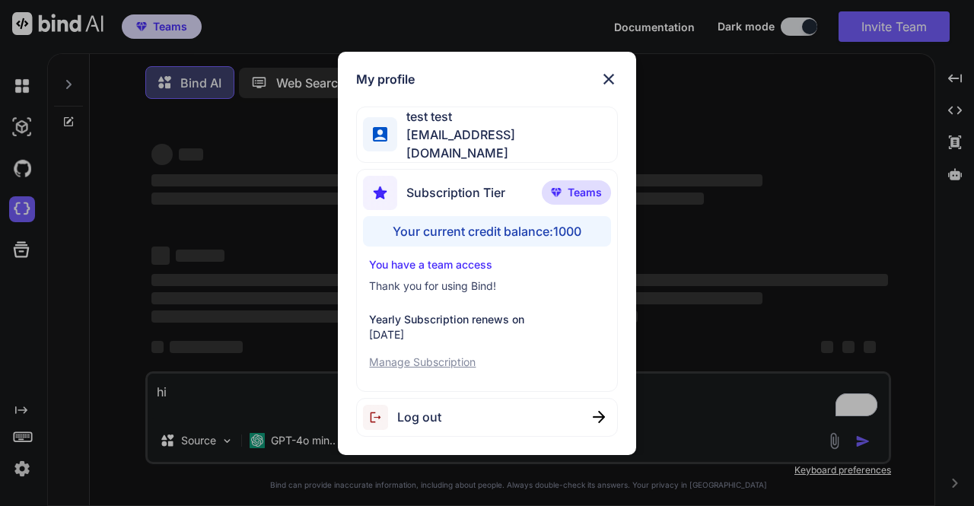
click at [232, 307] on div "My profile test test stagtest@yopmail.com Subscription Tier Teams Your current …" at bounding box center [487, 253] width 974 height 506
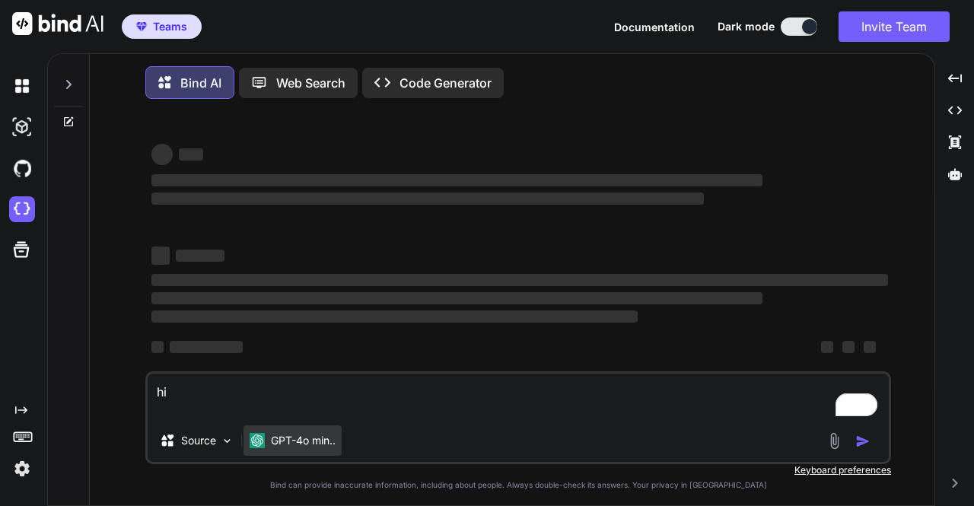
click at [297, 446] on p "GPT-4o min.." at bounding box center [303, 440] width 65 height 15
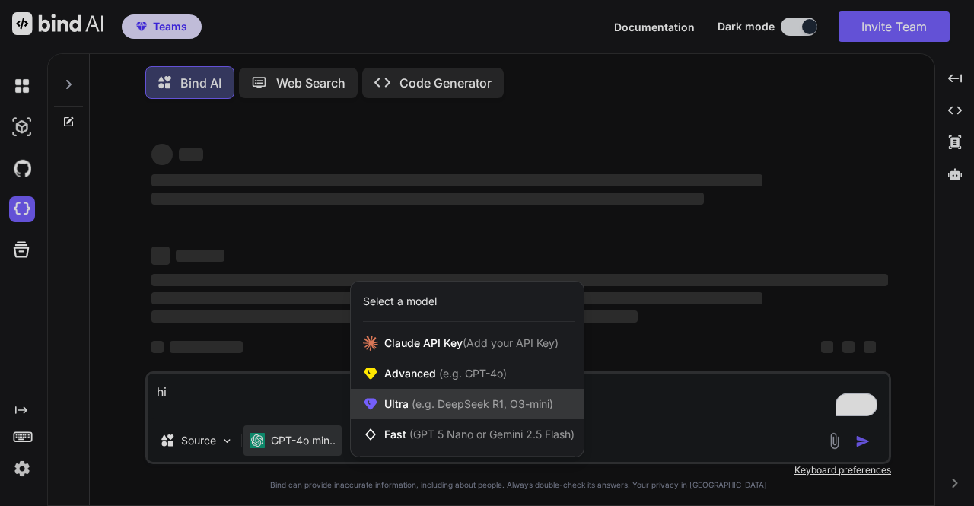
click at [402, 400] on div "Ultra (e.g. DeepSeek R1, O3-mini)" at bounding box center [467, 404] width 233 height 30
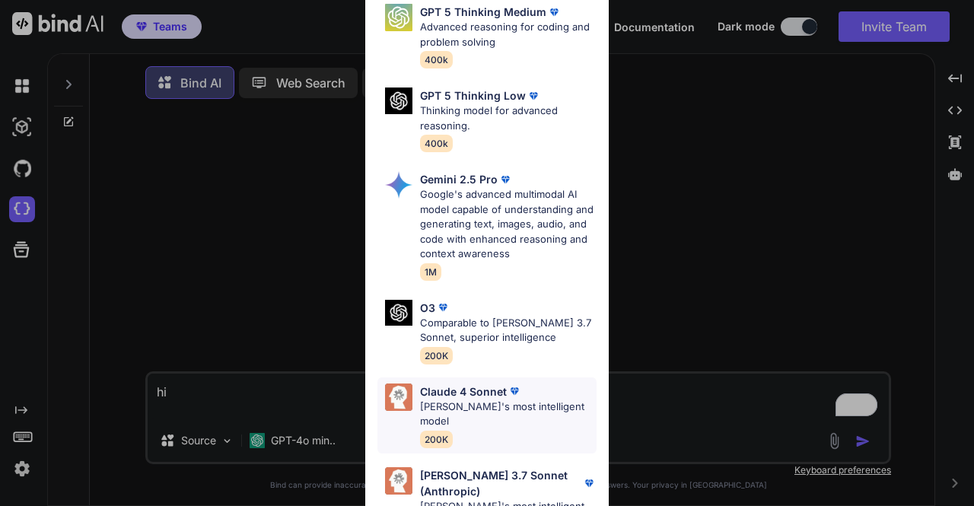
click at [461, 384] on p "Claude 4 Sonnet" at bounding box center [463, 392] width 87 height 16
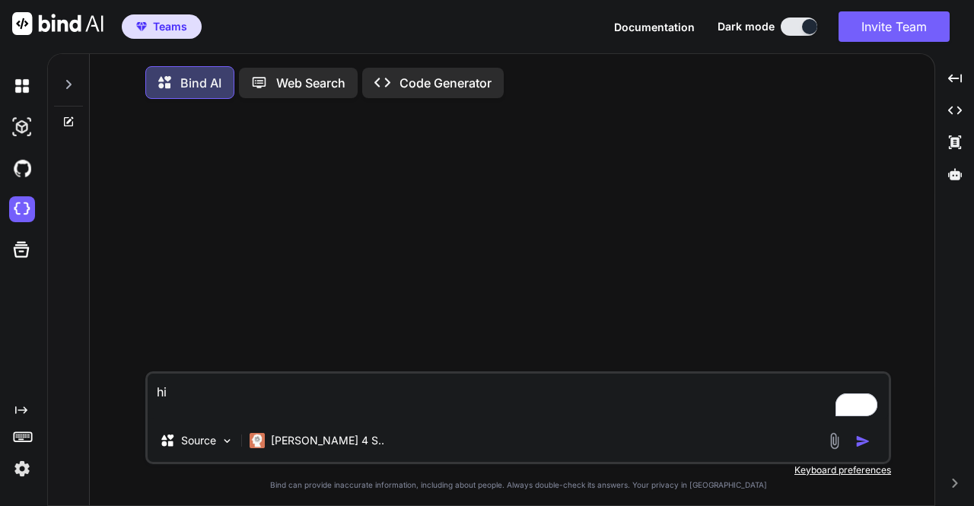
click at [381, 393] on textarea "hi" at bounding box center [518, 397] width 741 height 46
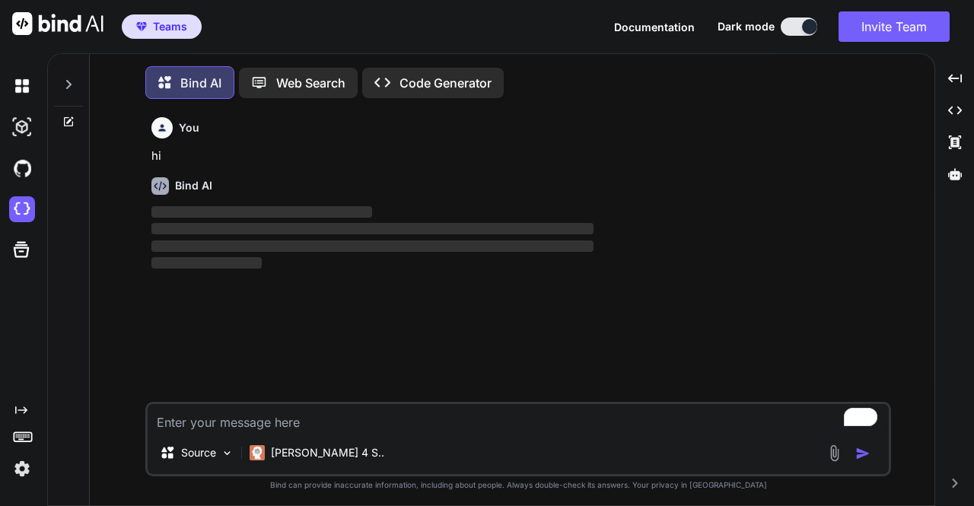
scroll to position [6, 0]
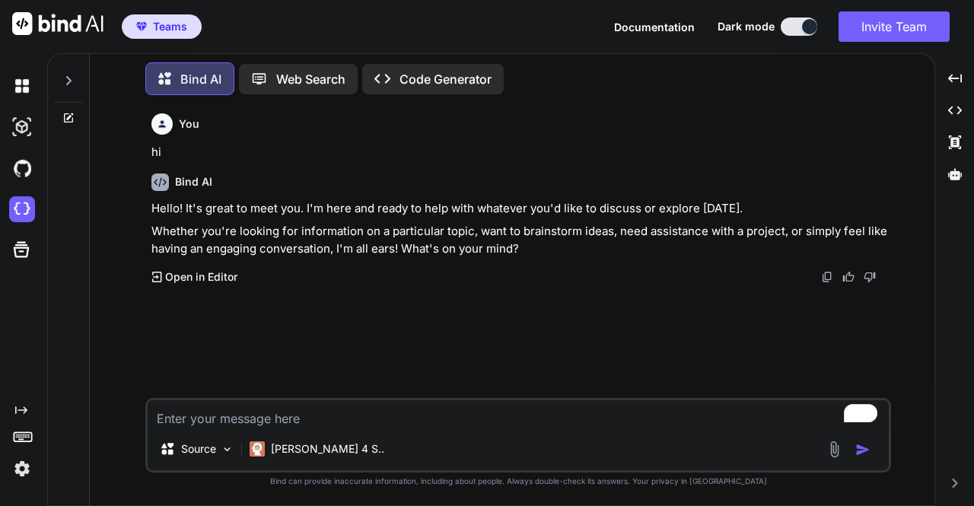
click at [27, 467] on img at bounding box center [22, 469] width 26 height 26
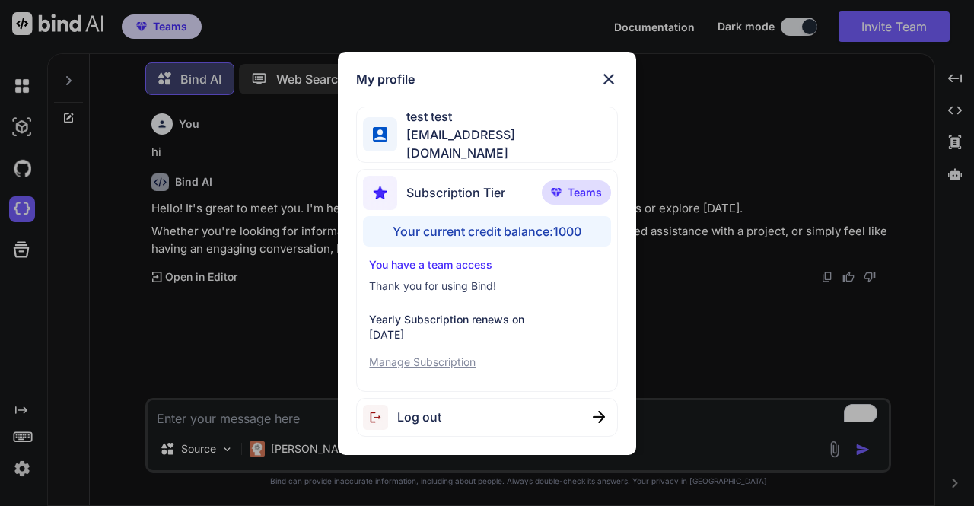
click at [253, 318] on div "My profile test test stagtest@yopmail.com Subscription Tier Teams Your current …" at bounding box center [487, 253] width 974 height 506
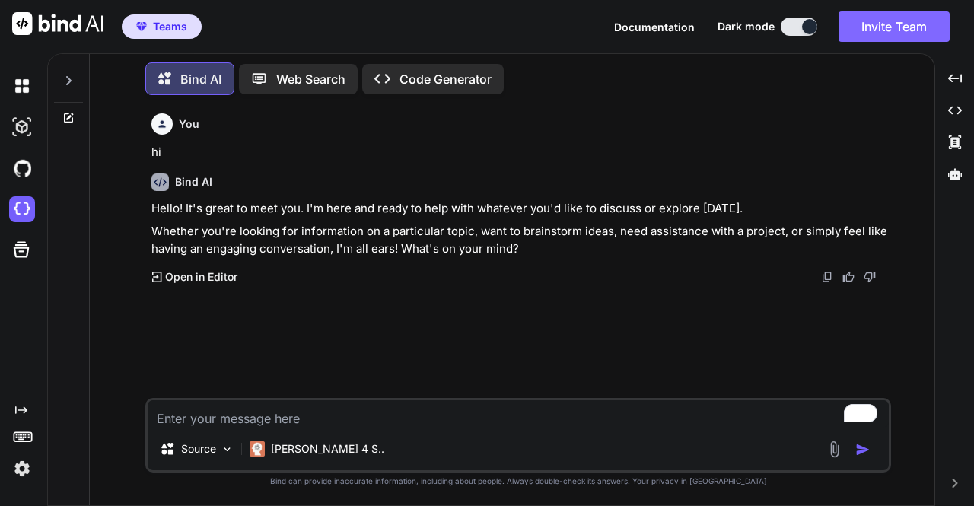
click at [908, 24] on button "Invite Team" at bounding box center [894, 26] width 111 height 30
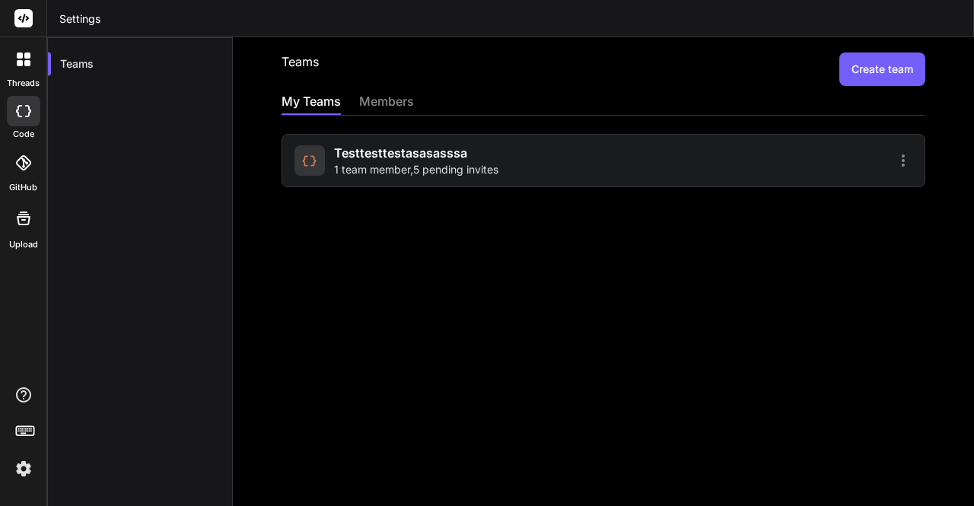
click at [377, 159] on span "testtesttestasasasssa" at bounding box center [400, 153] width 133 height 18
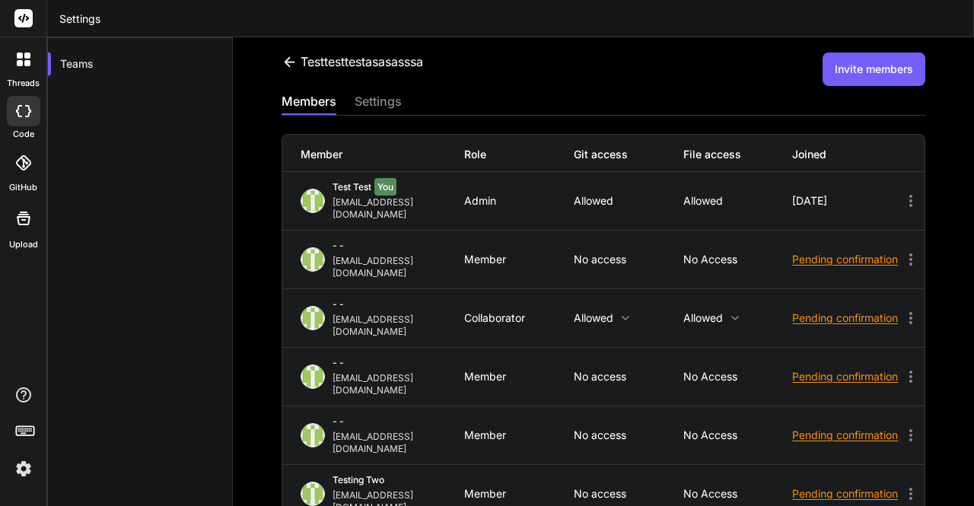
click at [291, 61] on icon at bounding box center [289, 61] width 11 height 10
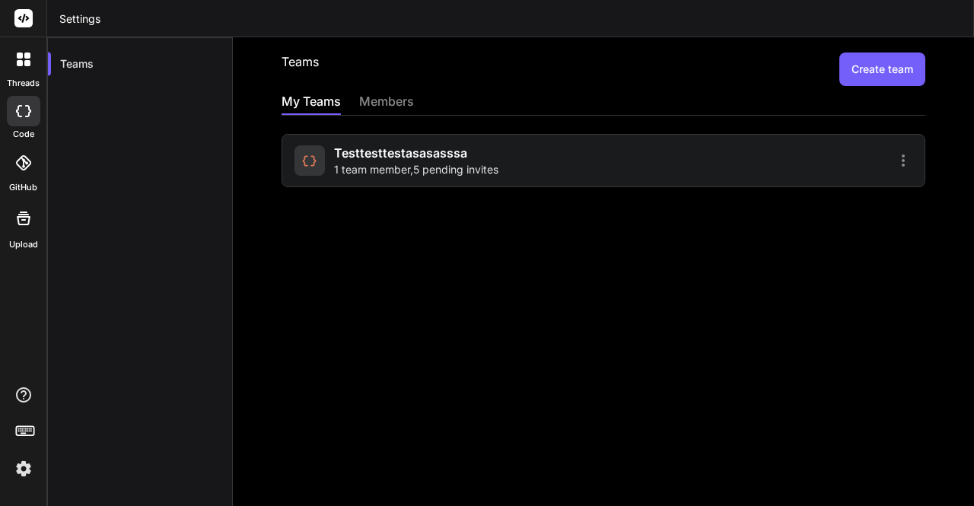
click at [291, 61] on h2 "Teams" at bounding box center [300, 69] width 37 height 33
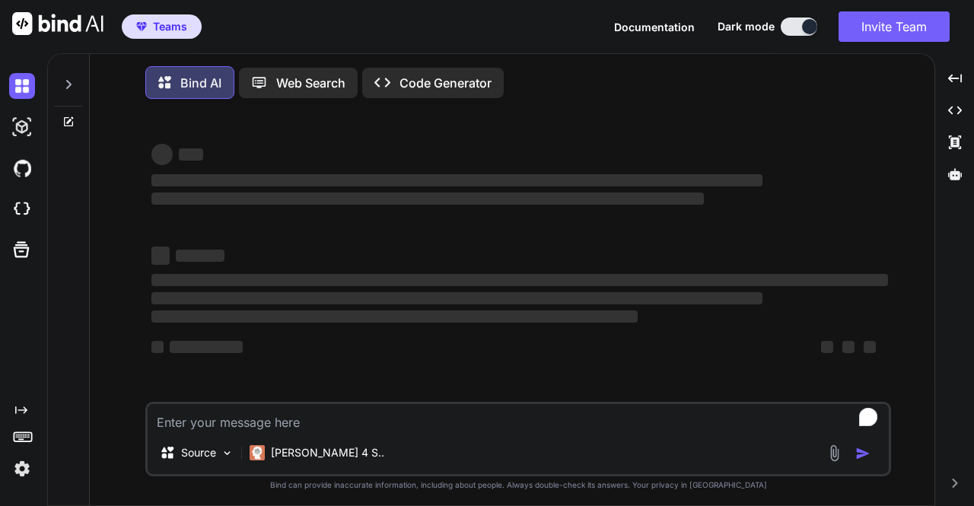
scroll to position [6, 0]
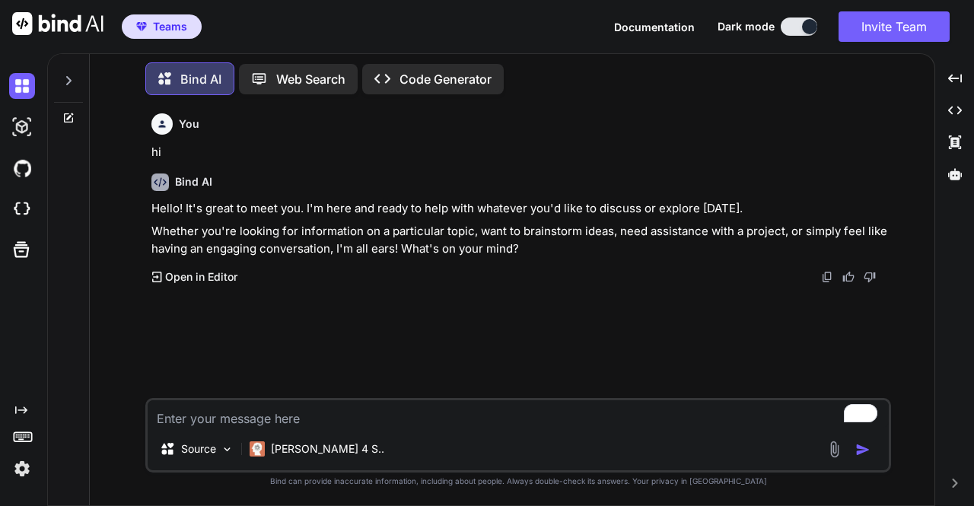
click at [17, 466] on img at bounding box center [22, 469] width 26 height 26
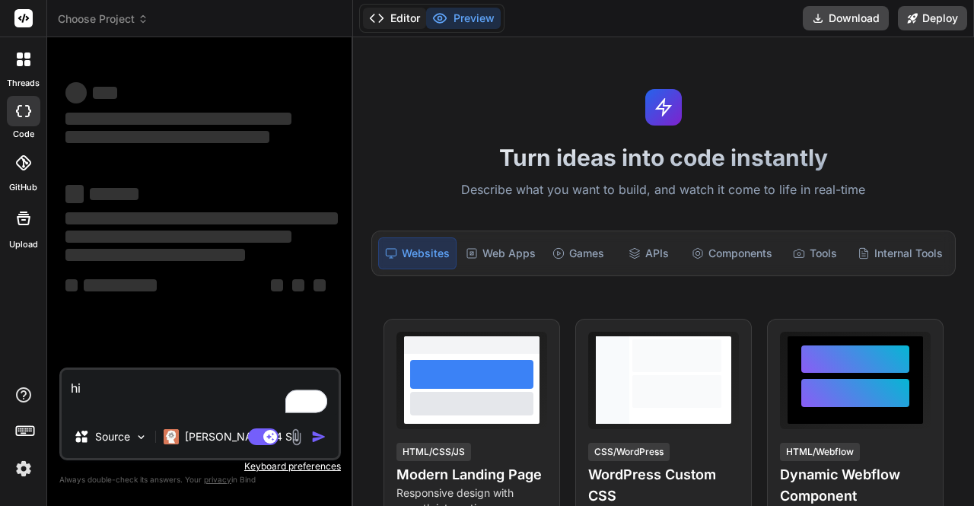
click at [415, 21] on button "Editor" at bounding box center [394, 18] width 63 height 21
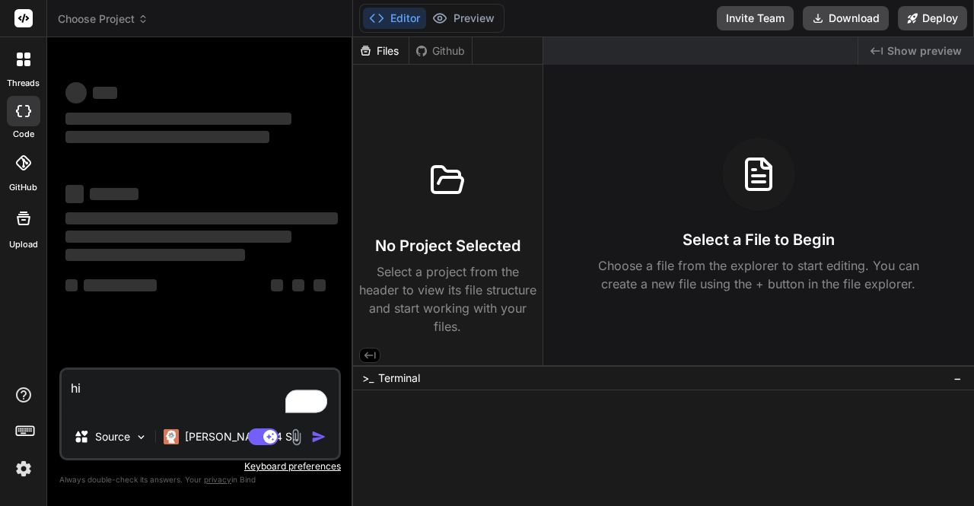
type textarea "x"
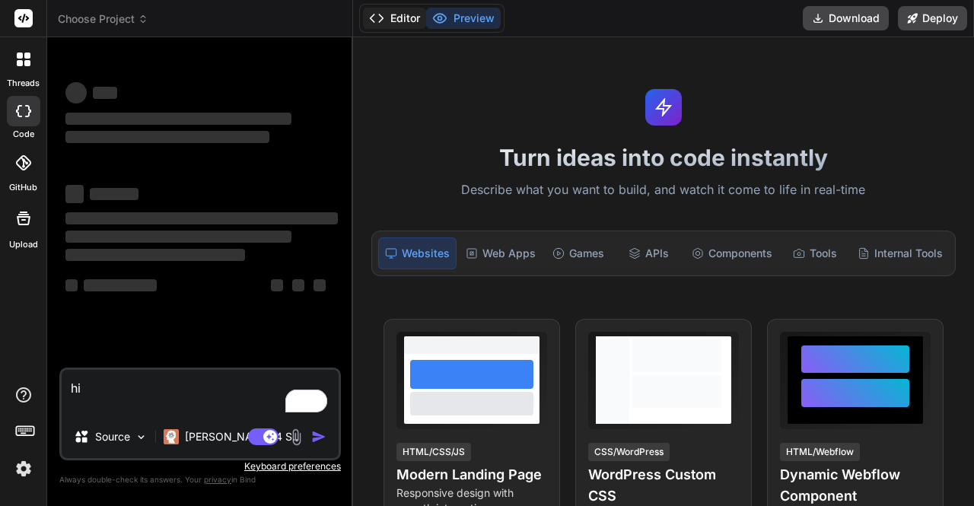
click at [399, 20] on button "Editor" at bounding box center [394, 18] width 63 height 21
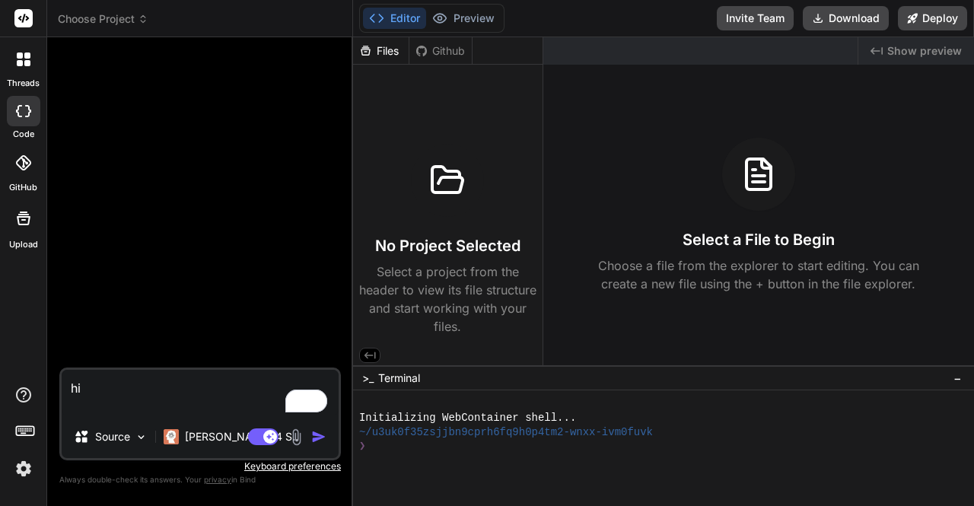
click at [147, 388] on textarea "hi" at bounding box center [200, 393] width 277 height 46
type textarea "x"
type textarea "hi"
click at [313, 438] on img "button" at bounding box center [318, 436] width 15 height 15
type textarea "x"
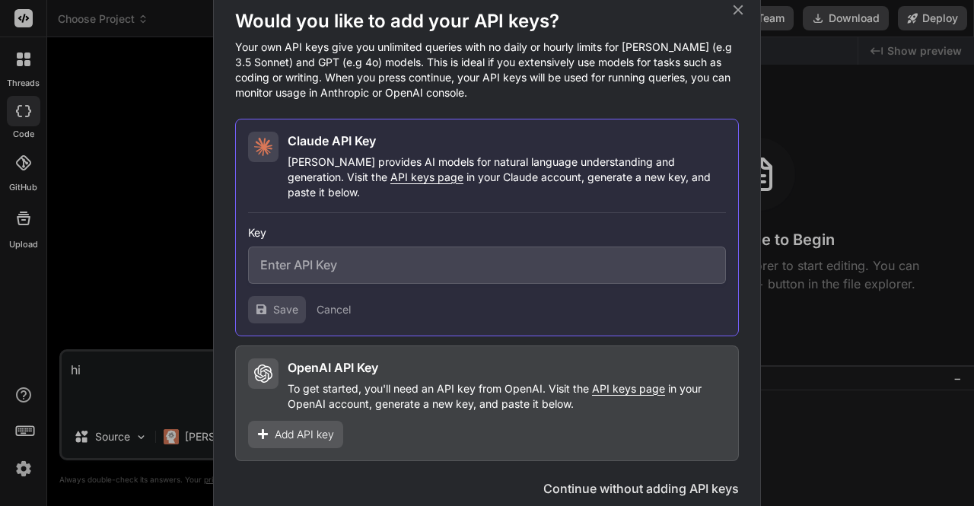
click at [365, 250] on input "text" at bounding box center [487, 265] width 478 height 37
paste input "sk-ant-api03-GSwxAGXr9VPhwS8R1X-i2V-cxiRASXZuuU6_QXjJ2dlMoJxTIMshxuRRUuuoTv4wH_…"
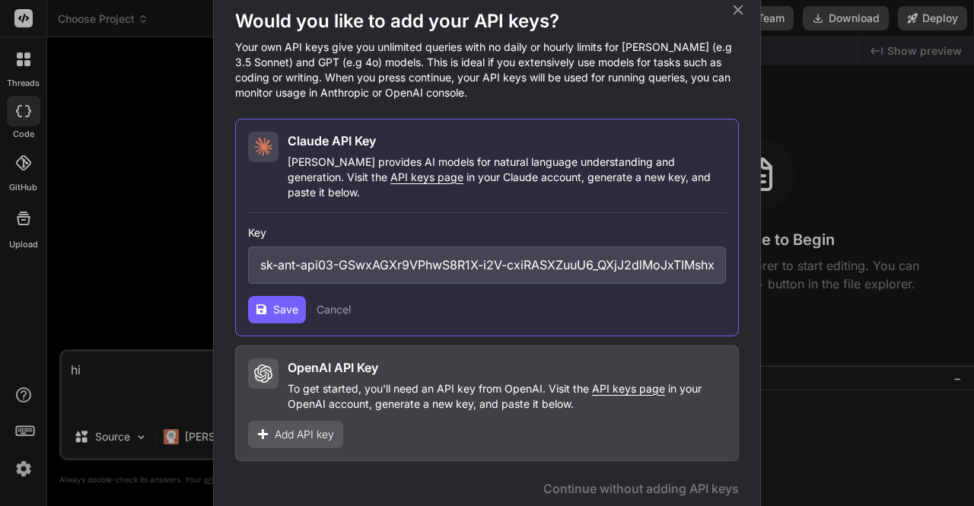
scroll to position [0, 318]
type input "sk-ant-api03-GSwxAGXr9VPhwS8R1X-i2V-cxiRASXZuuU6_QXjJ2dlMoJxTIMshxuRRUuuoTv4wH_…"
click at [280, 304] on span "Save" at bounding box center [285, 309] width 25 height 15
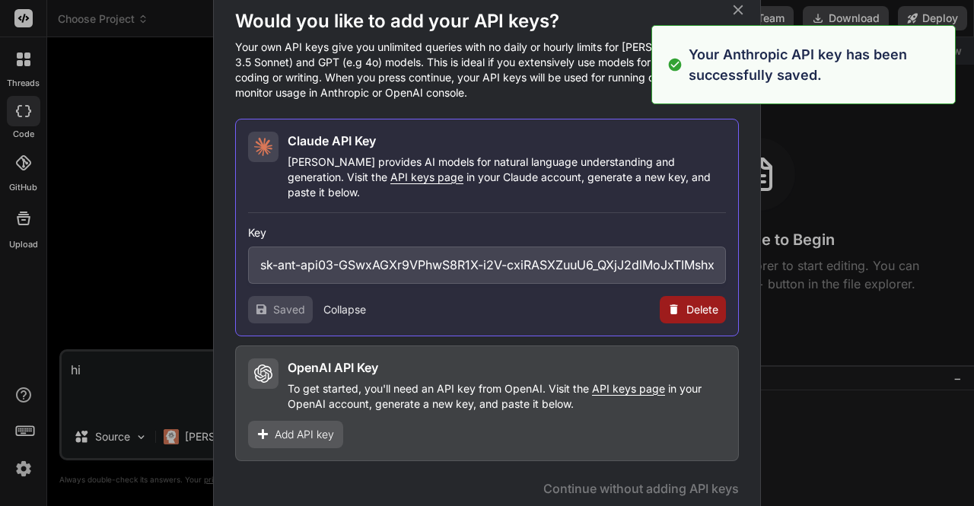
click at [680, 479] on button "Continue without adding API keys" at bounding box center [641, 488] width 196 height 18
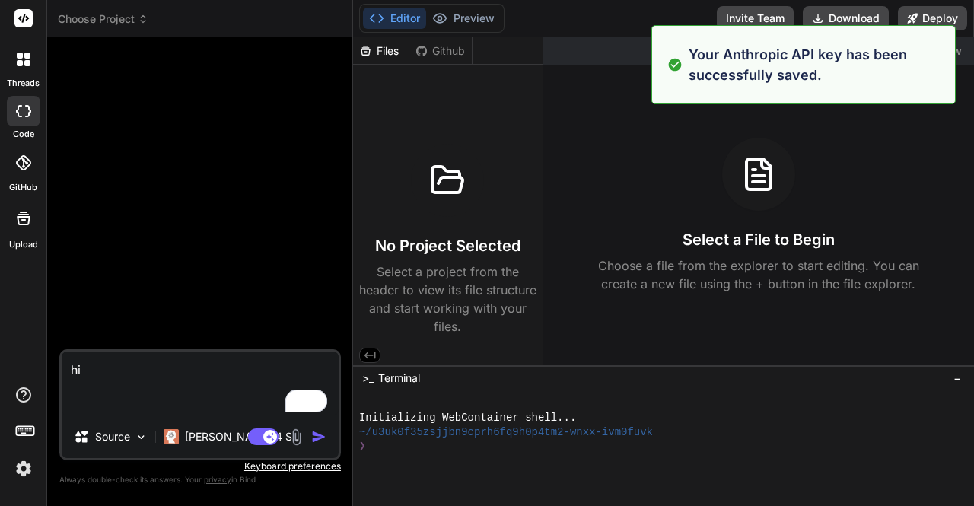
click at [167, 371] on textarea "hi" at bounding box center [200, 384] width 277 height 64
type textarea "x"
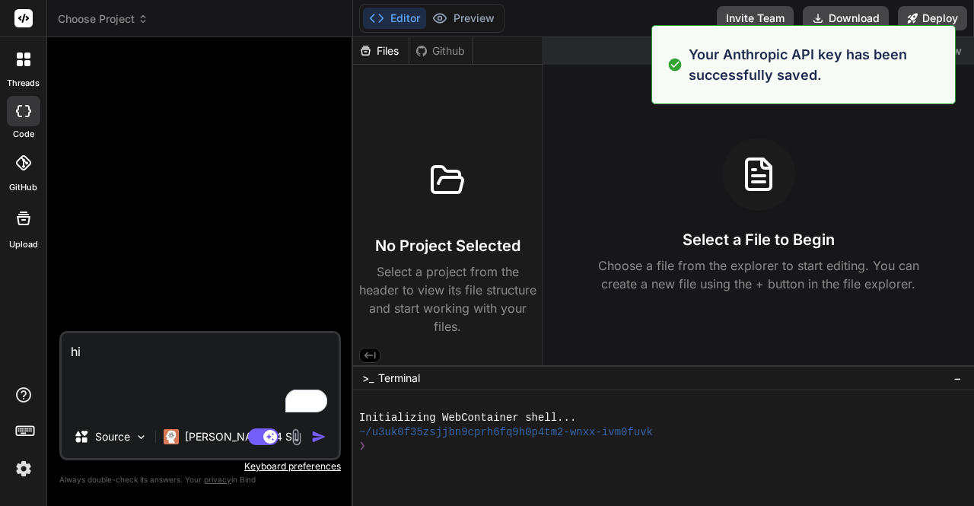
type textarea "hi"
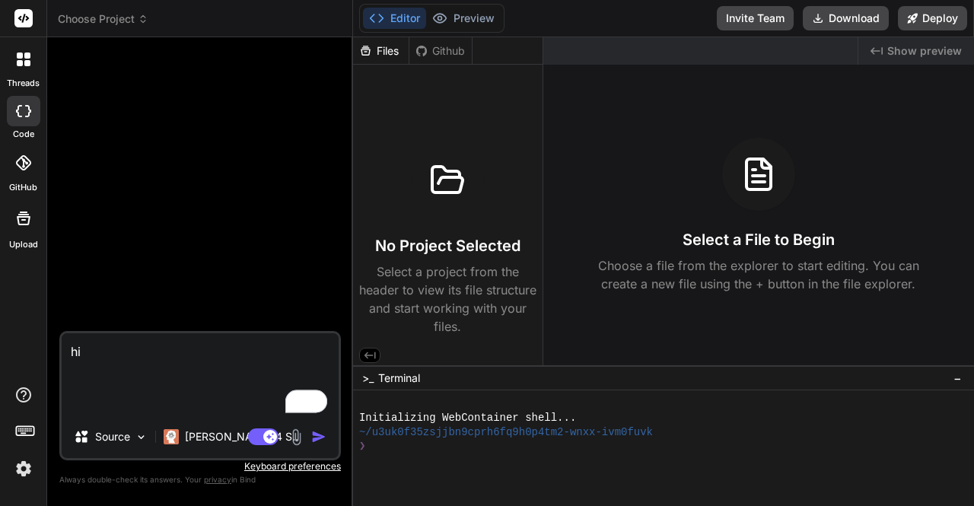
type textarea "x"
type textarea "hi"
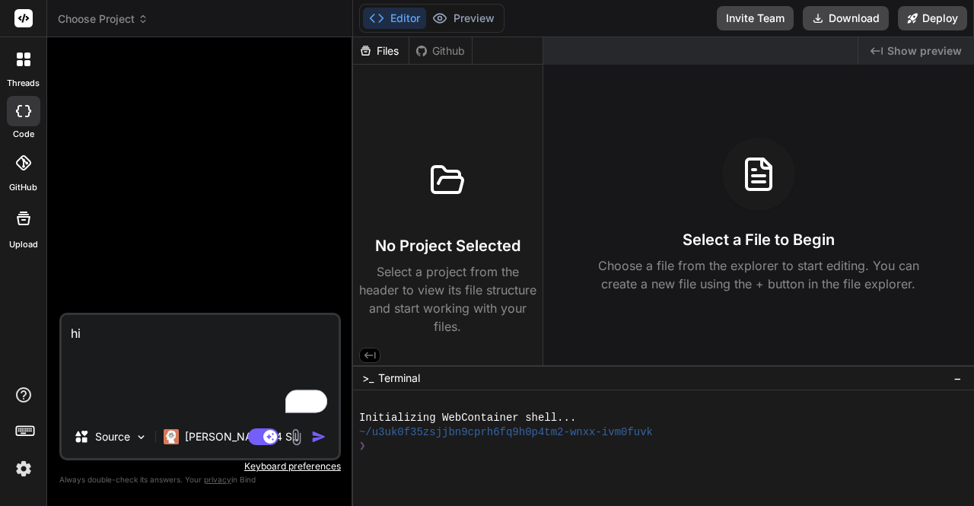
click at [19, 428] on icon at bounding box center [24, 429] width 21 height 21
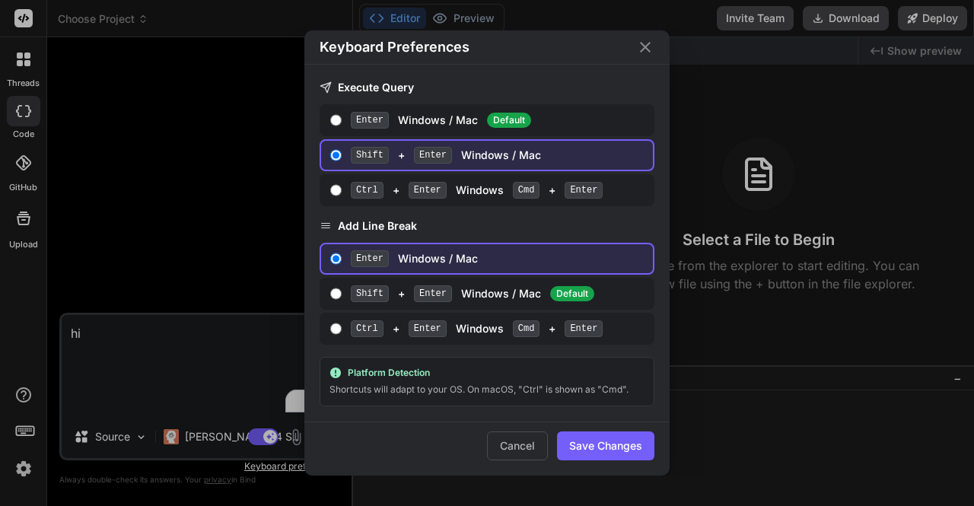
click at [399, 115] on div "Enter Windows / Mac Default" at bounding box center [499, 120] width 296 height 17
click at [342, 115] on input "Enter Windows / Mac Default" at bounding box center [335, 120] width 11 height 12
radio input "true"
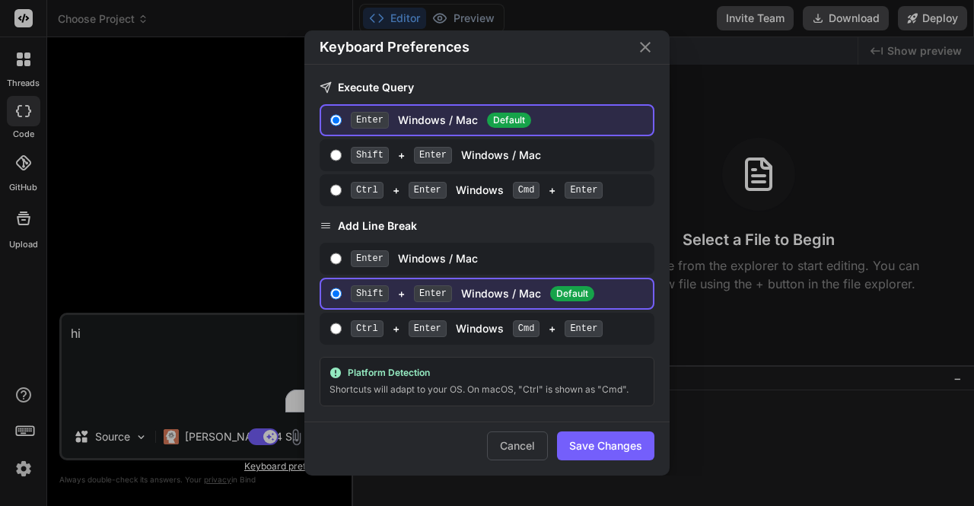
click at [608, 432] on button "Save Changes" at bounding box center [605, 446] width 97 height 29
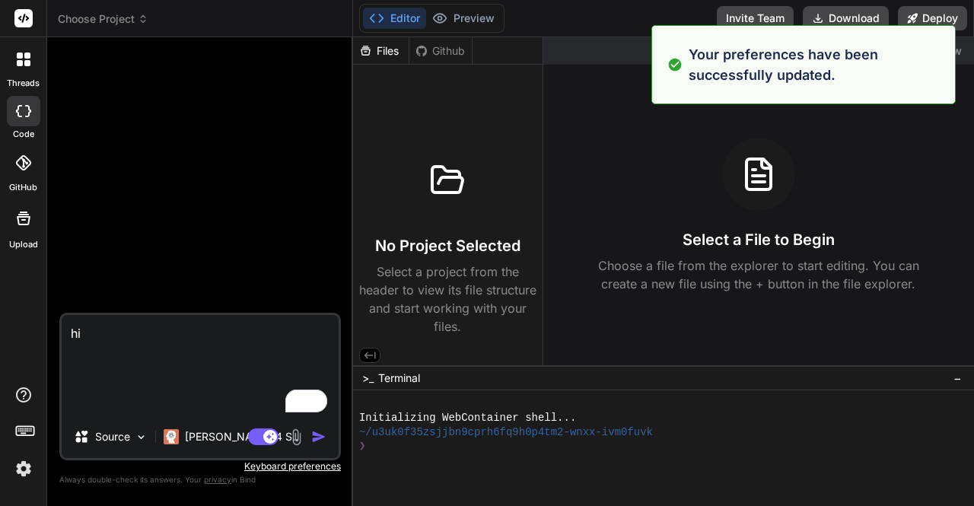
click at [320, 439] on img "button" at bounding box center [318, 436] width 15 height 15
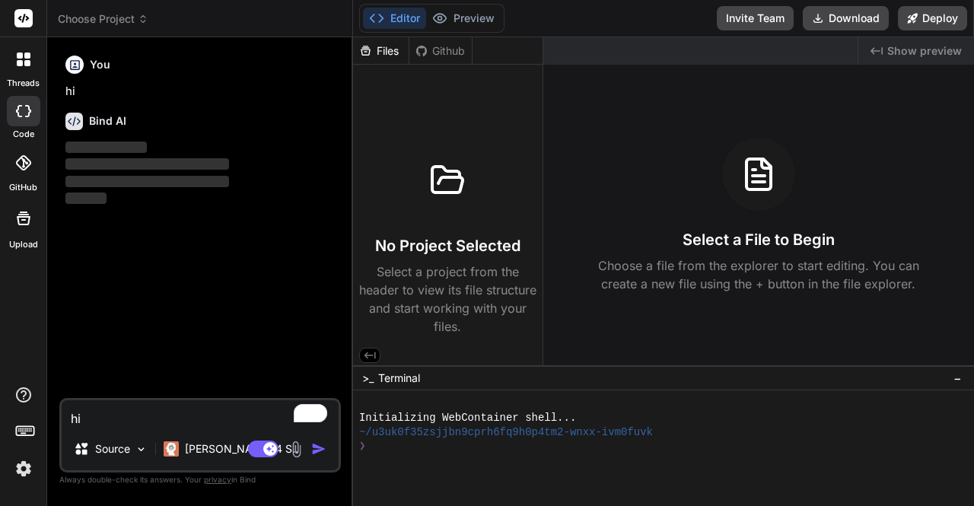
click at [88, 13] on span "Choose Project" at bounding box center [103, 18] width 91 height 15
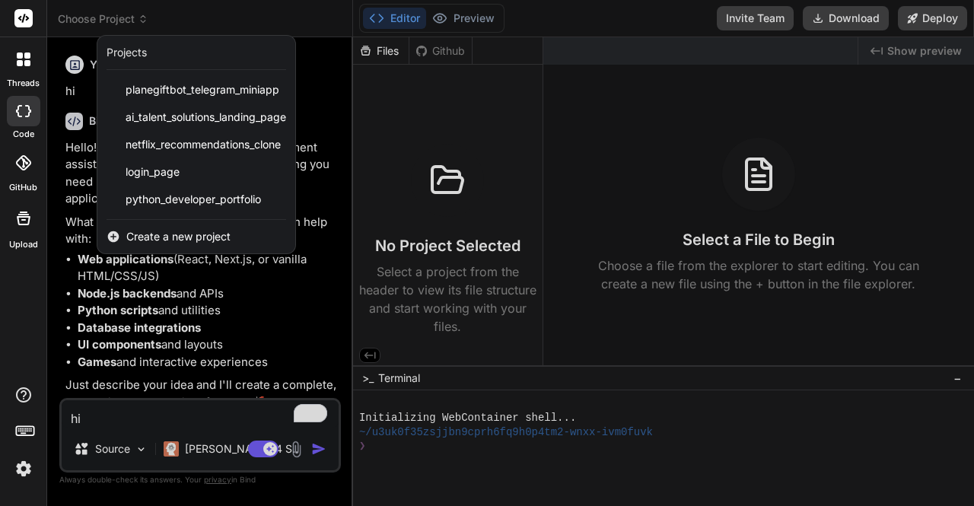
click at [207, 446] on div at bounding box center [487, 253] width 974 height 506
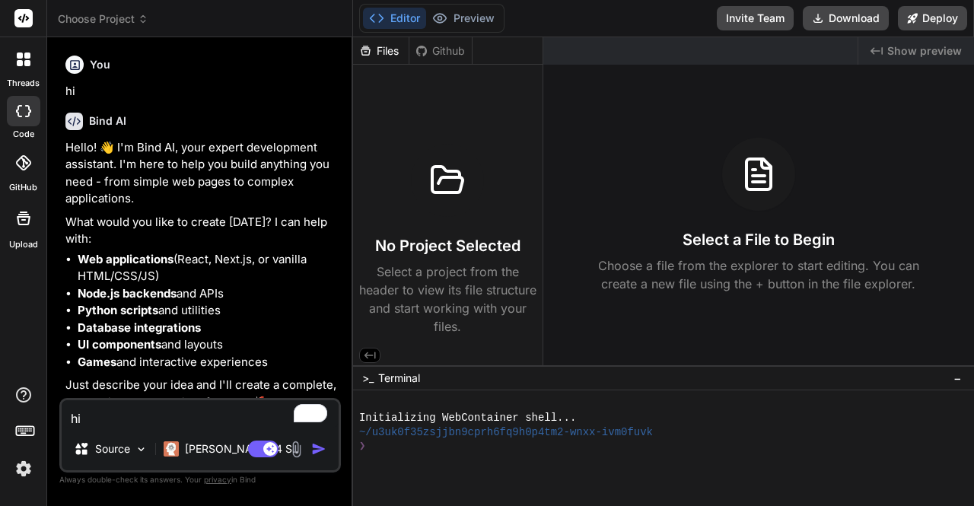
click at [207, 446] on p "Claude 4 S.." at bounding box center [241, 448] width 113 height 15
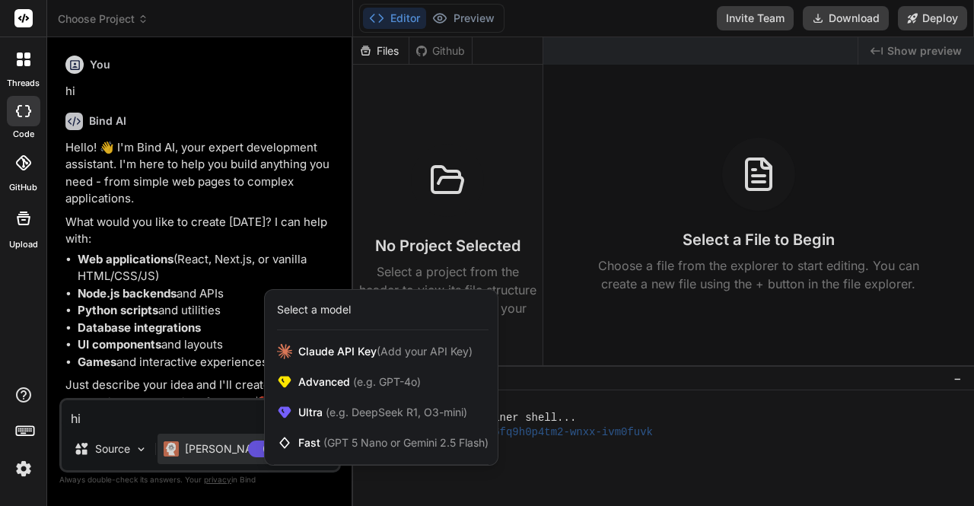
click at [207, 446] on div at bounding box center [487, 253] width 974 height 506
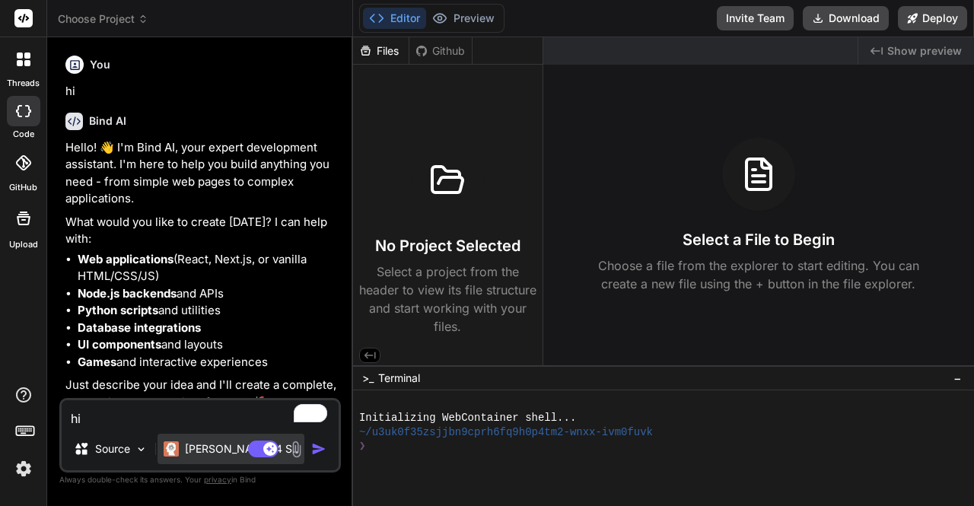
click at [212, 439] on div "Claude 4 S.." at bounding box center [231, 449] width 147 height 30
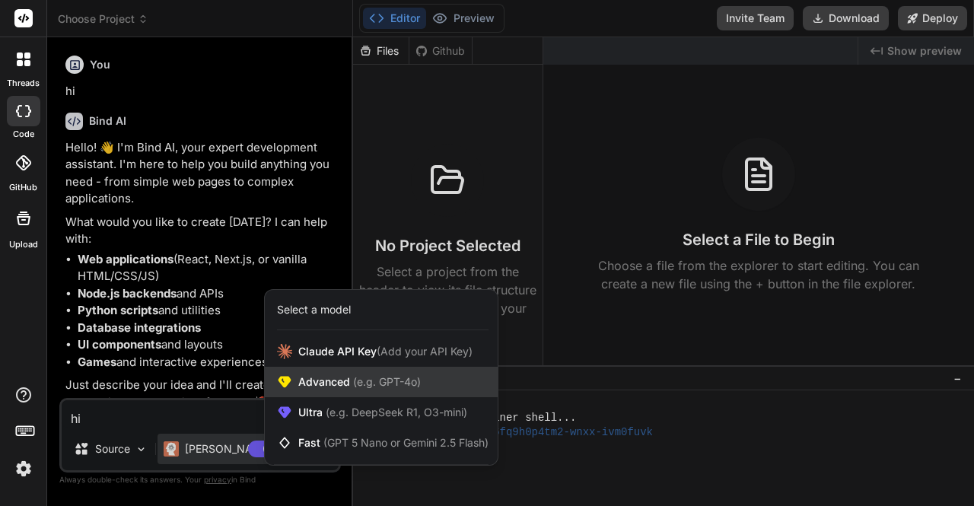
click at [350, 395] on div "Advanced (e.g. GPT-4o)" at bounding box center [381, 382] width 233 height 30
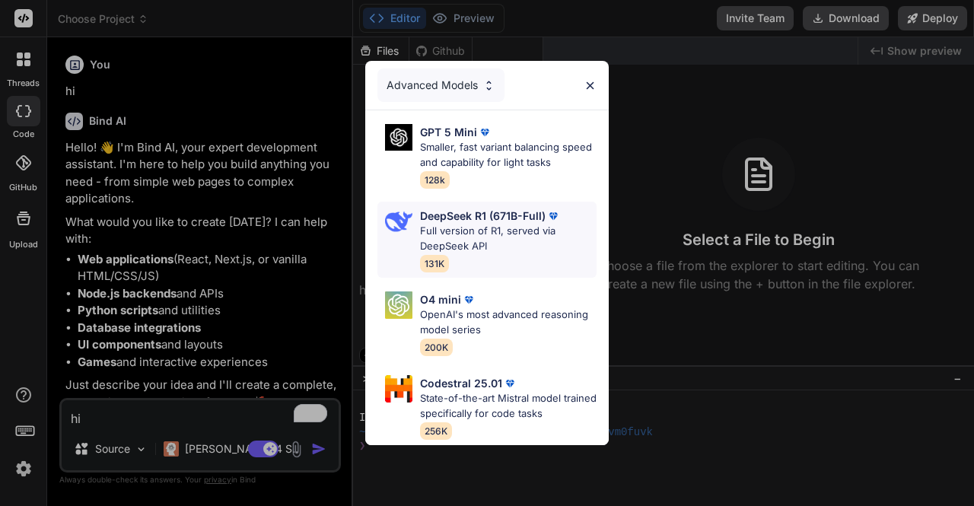
click at [514, 226] on p "Full version of R1, served via DeepSeek API" at bounding box center [508, 239] width 177 height 30
type textarea "x"
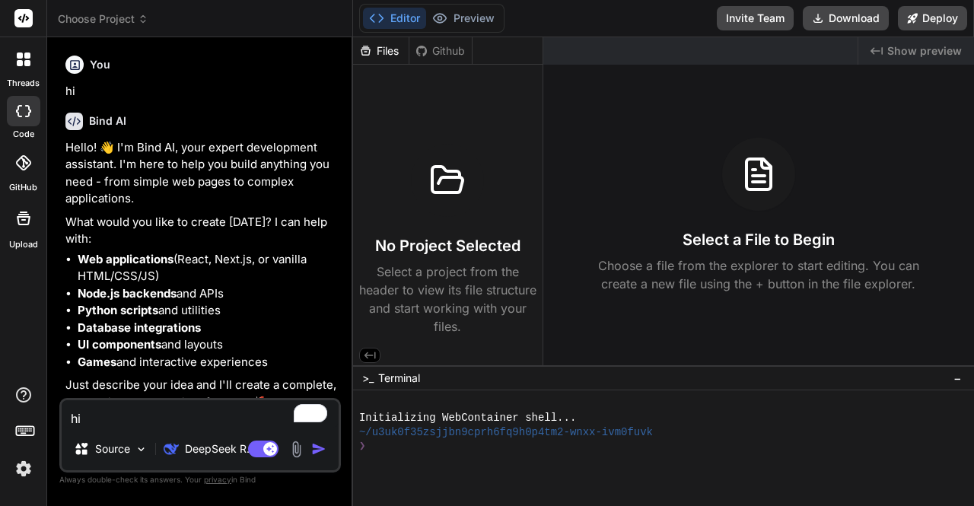
click at [154, 410] on textarea "hi" at bounding box center [200, 413] width 277 height 27
type textarea "h"
type textarea "x"
type textarea "hi"
type textarea "x"
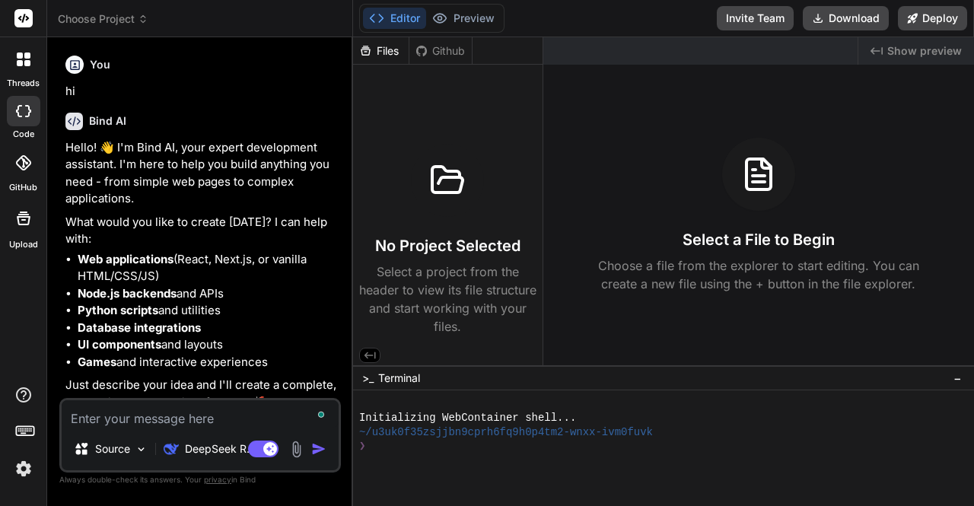
scroll to position [173, 0]
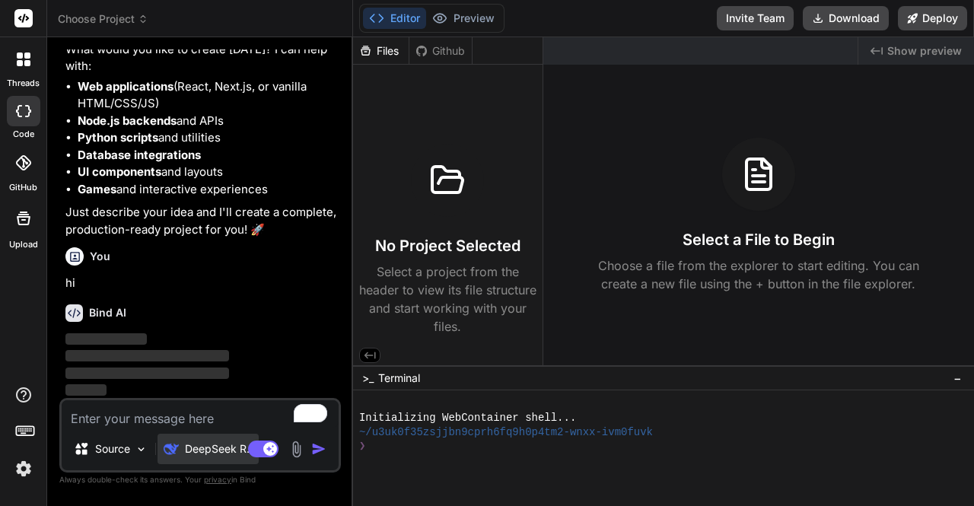
click at [209, 454] on p "DeepSeek R.." at bounding box center [219, 448] width 68 height 15
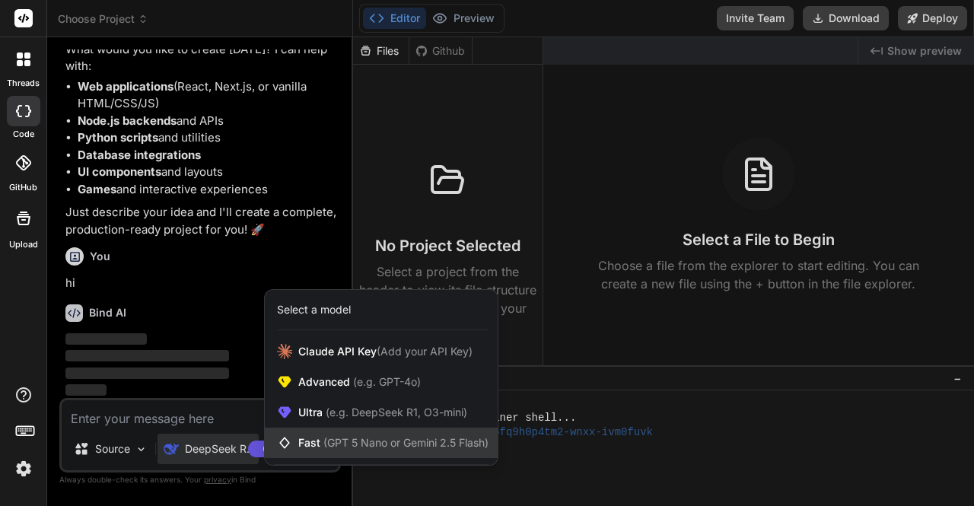
click at [314, 439] on span "Fast (GPT 5 Nano or Gemini 2.5 Flash)" at bounding box center [393, 442] width 190 height 15
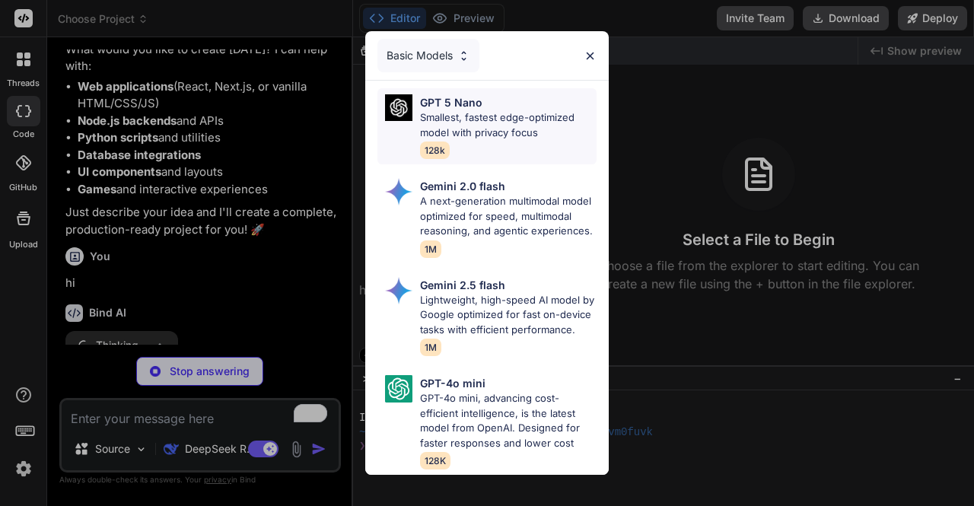
click at [483, 126] on div "GPT 5 Nano Smallest, fastest edge-optimized model with privacy focus 128k" at bounding box center [508, 126] width 177 height 64
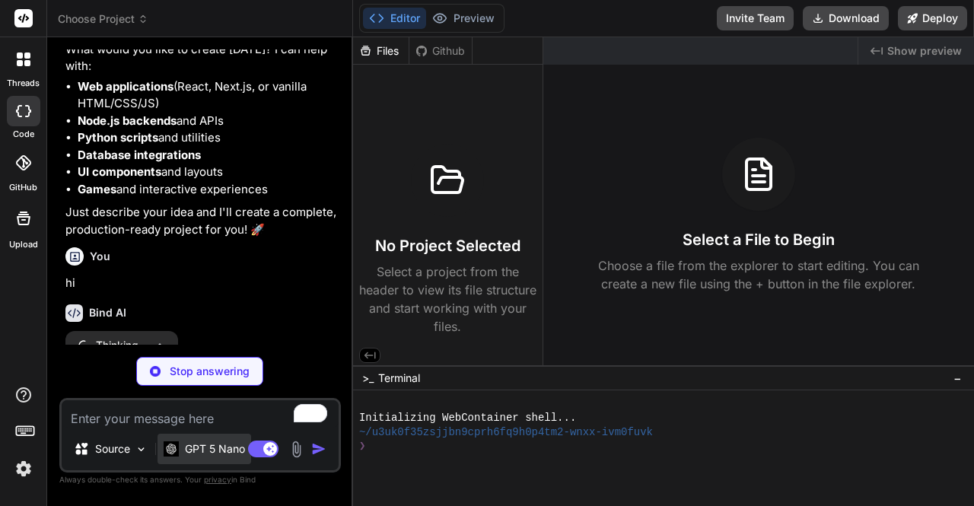
click at [213, 438] on div "GPT 5 Nano" at bounding box center [205, 449] width 94 height 30
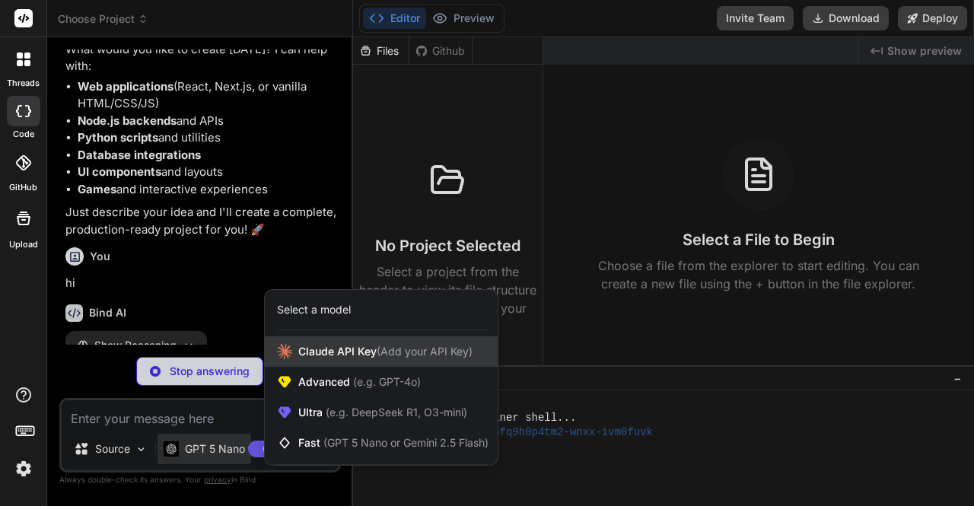
click at [353, 342] on div "Claude API Key (Add your API Key)" at bounding box center [381, 351] width 233 height 30
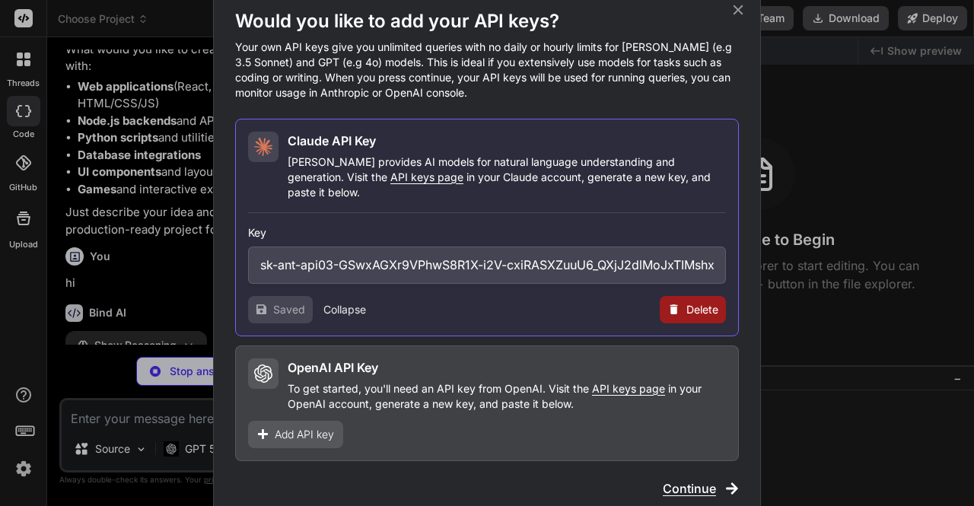
click at [717, 302] on span "Delete" at bounding box center [702, 309] width 32 height 15
click at [669, 302] on button "Delete" at bounding box center [662, 309] width 32 height 15
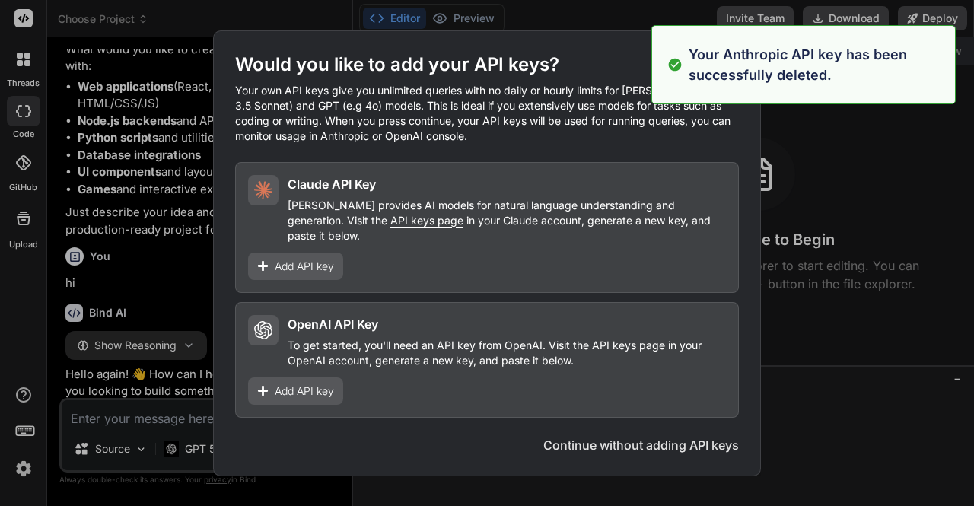
click at [830, 232] on div "Would you like to add your API keys? Your own API keys give you unlimited queri…" at bounding box center [487, 253] width 974 height 506
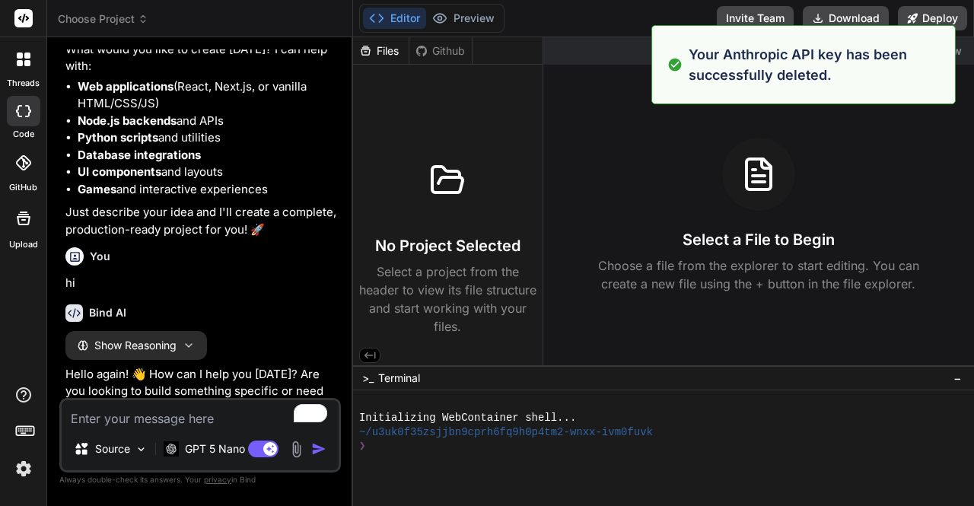
scroll to position [193, 0]
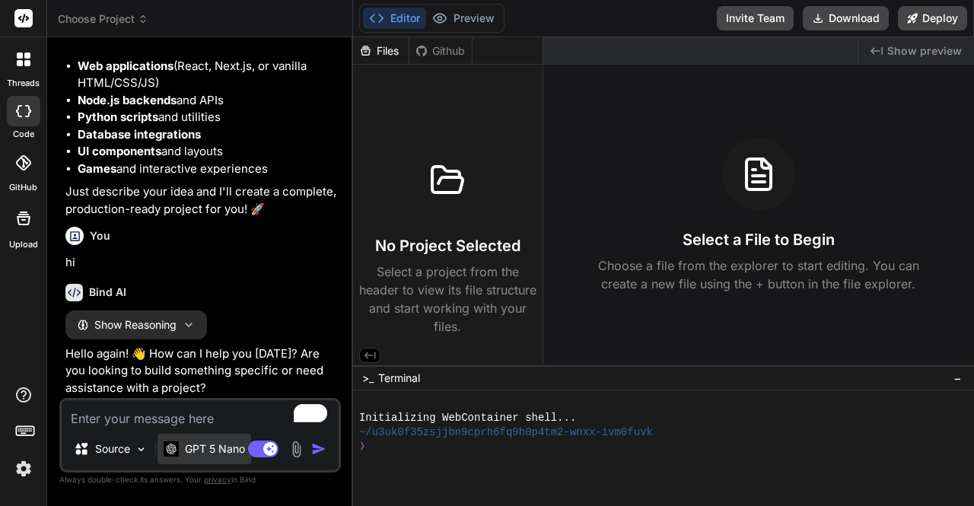
click at [215, 446] on p "GPT 5 Nano" at bounding box center [215, 448] width 60 height 15
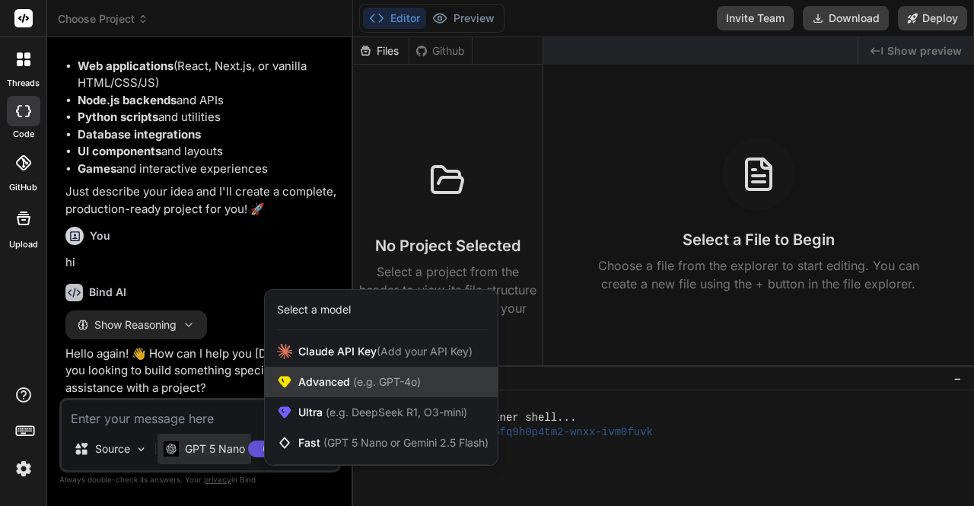
click at [333, 380] on span "Advanced (e.g. GPT-4o)" at bounding box center [359, 381] width 123 height 15
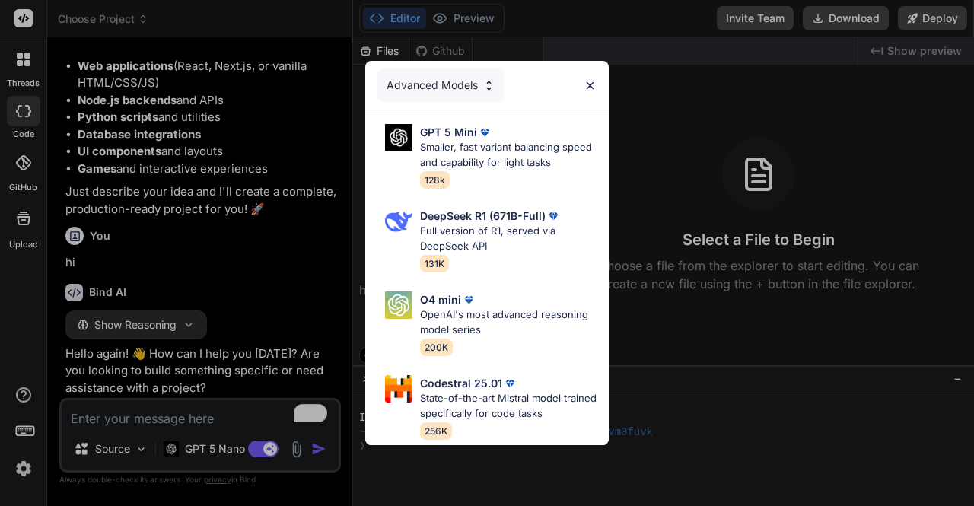
click at [215, 255] on div "Advanced Models GPT 5 Mini Smaller, fast variant balancing speed and capability…" at bounding box center [487, 253] width 974 height 506
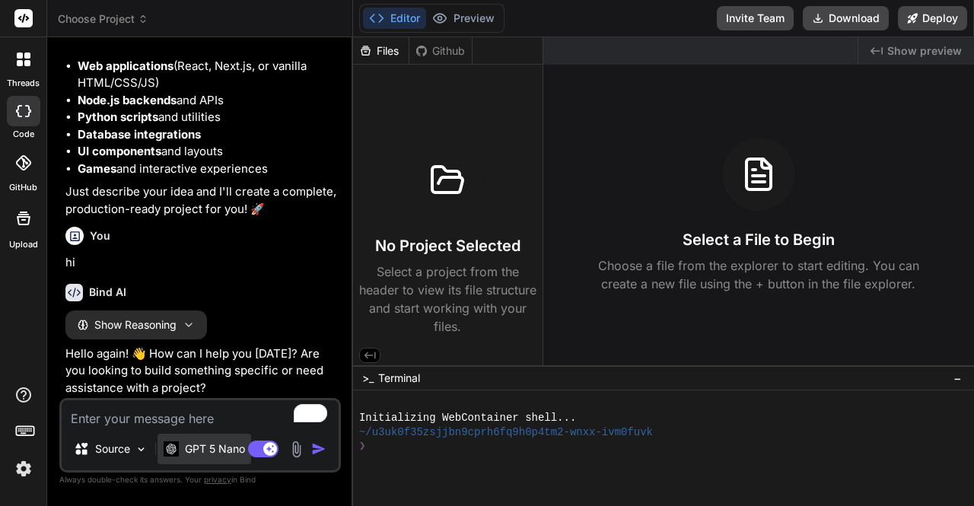
click at [194, 455] on p "GPT 5 Nano" at bounding box center [215, 448] width 60 height 15
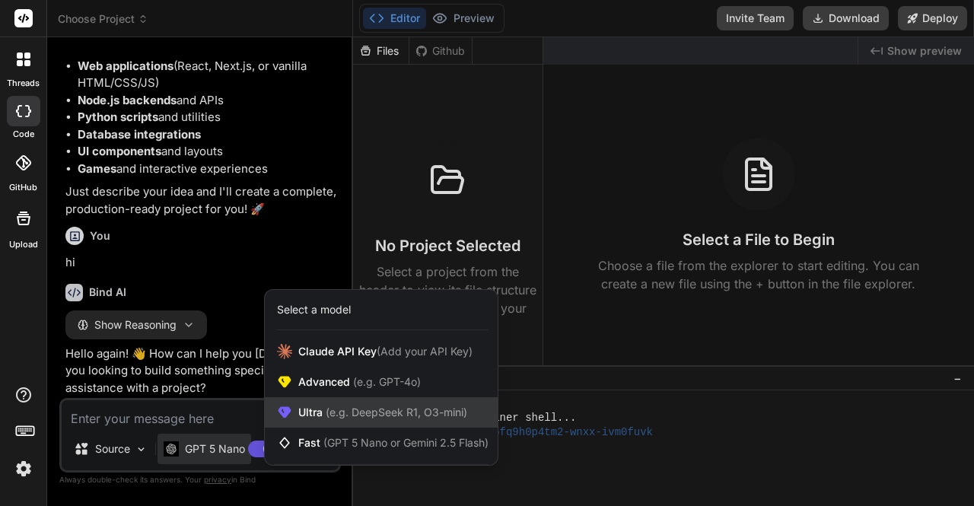
click at [332, 400] on div "Ultra (e.g. DeepSeek R1, O3-mini)" at bounding box center [381, 412] width 233 height 30
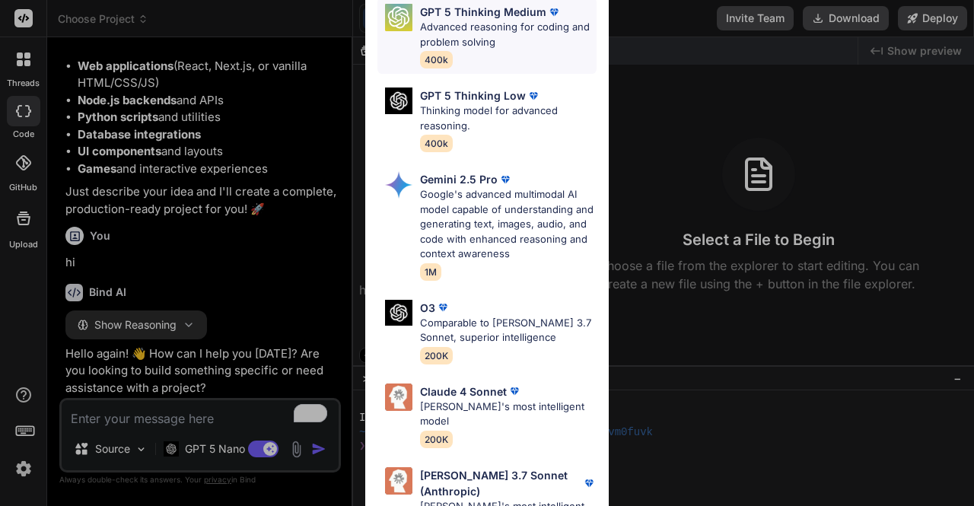
scroll to position [0, 0]
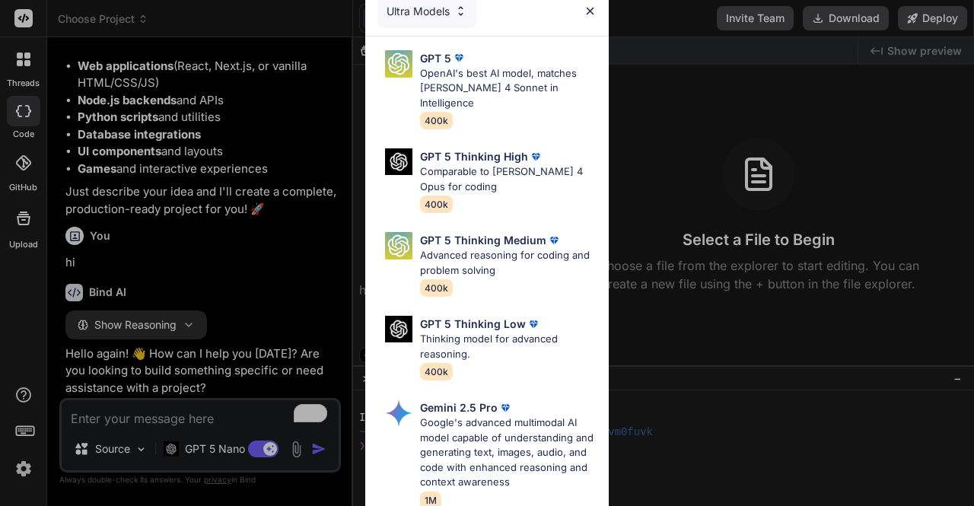
click at [748, 126] on div "Ultra Models GPT 5 OpenAI's best AI model, matches Claude 4 Sonnet in Intellige…" at bounding box center [487, 253] width 974 height 506
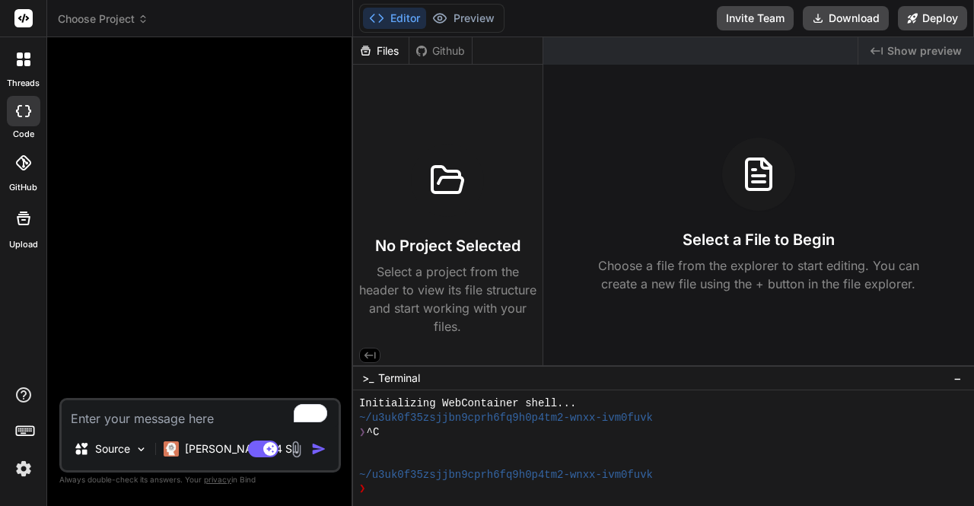
click at [33, 472] on img at bounding box center [24, 469] width 26 height 26
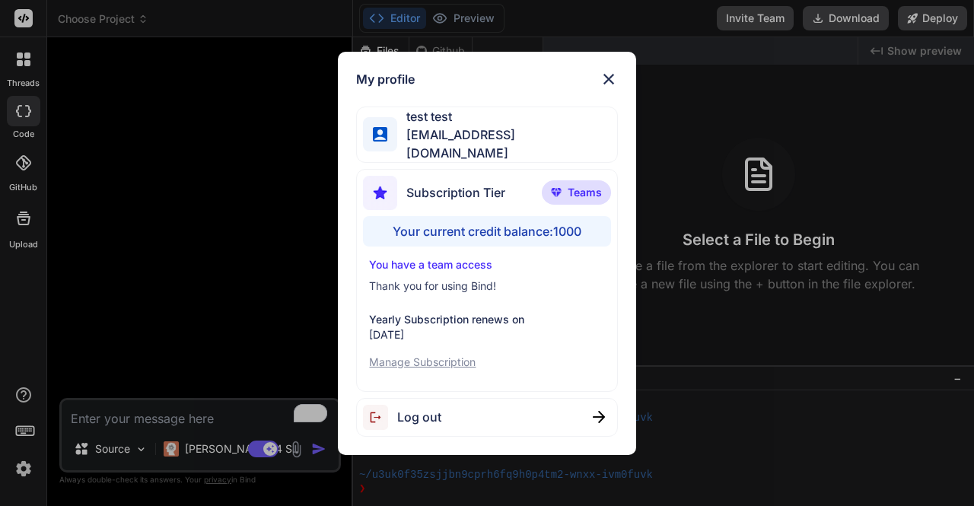
click at [473, 406] on div "Log out" at bounding box center [486, 417] width 261 height 39
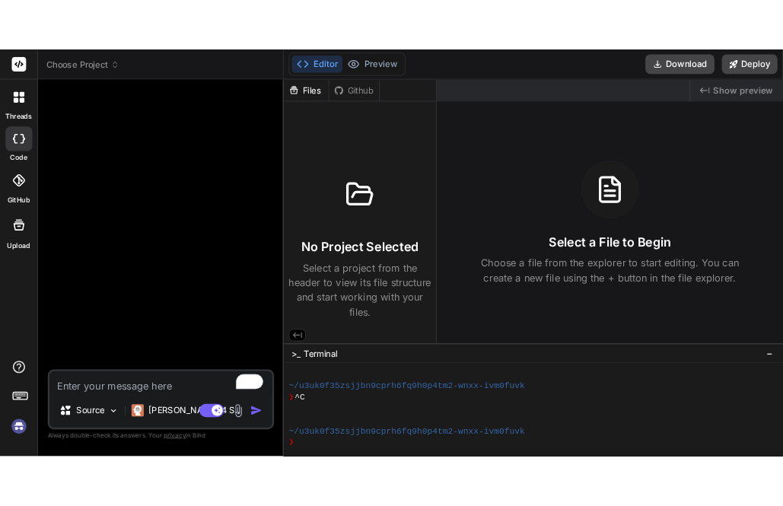
scroll to position [71, 0]
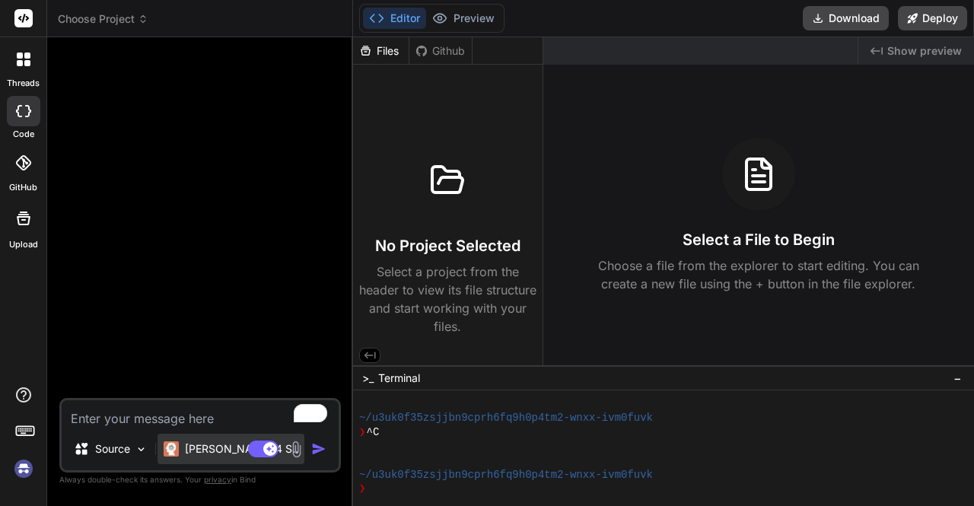
click at [218, 462] on div "Claude 4 S.." at bounding box center [231, 449] width 147 height 30
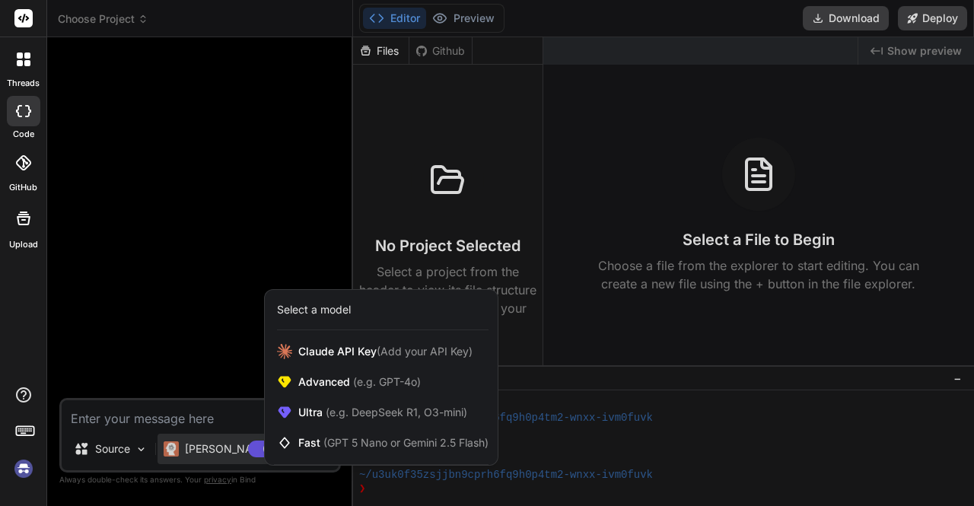
click at [120, 310] on div at bounding box center [487, 253] width 974 height 506
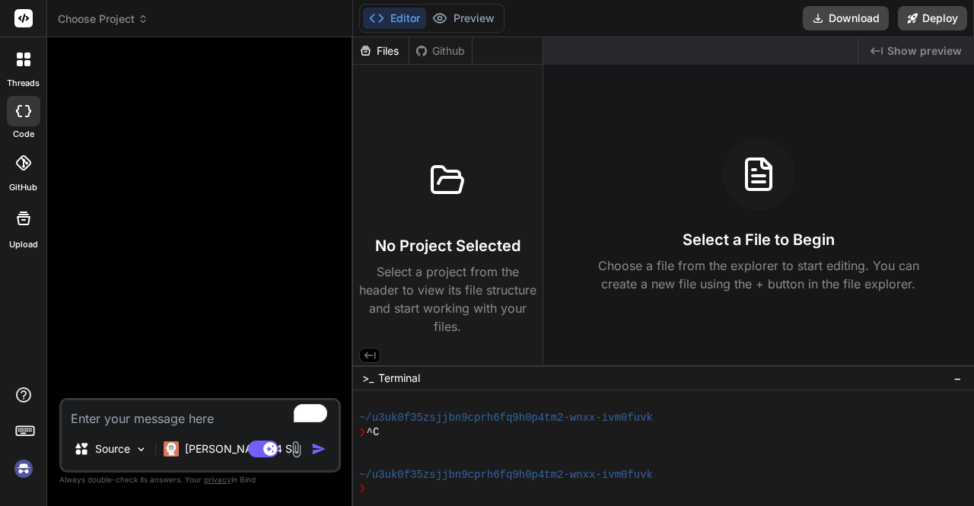
click at [12, 468] on img at bounding box center [24, 469] width 26 height 26
click at [31, 462] on img at bounding box center [24, 469] width 26 height 26
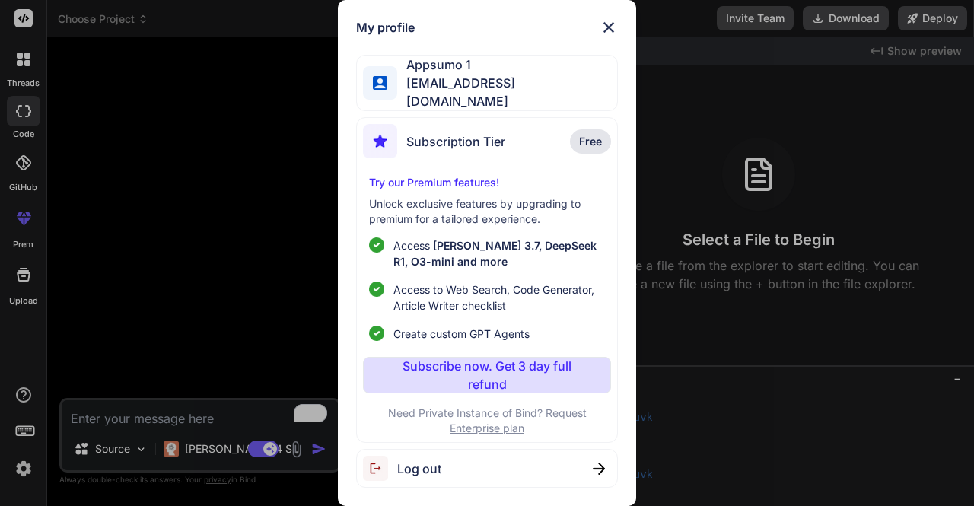
click at [244, 190] on div "My profile Appsumo 1 appsumo_1@yopmail.com Subscription Tier Free Try our Premi…" at bounding box center [487, 253] width 974 height 506
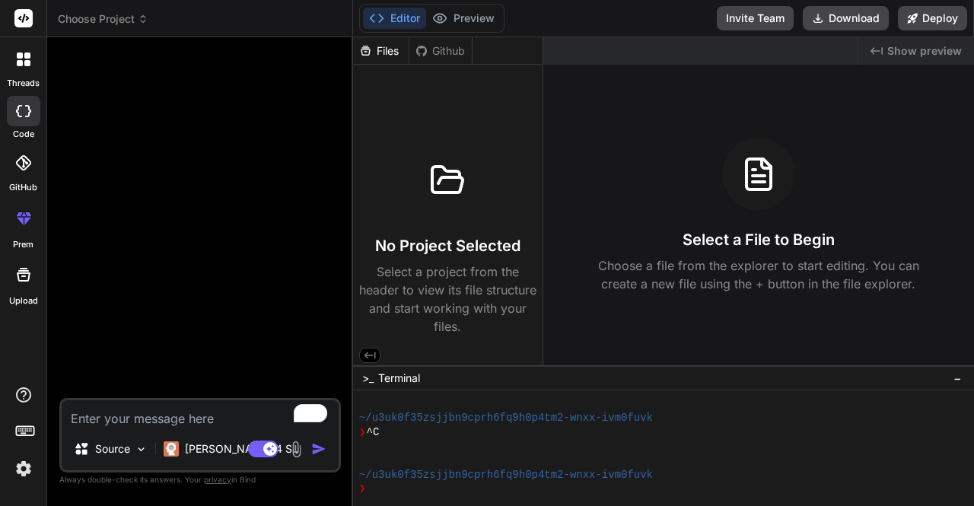
type textarea "x"
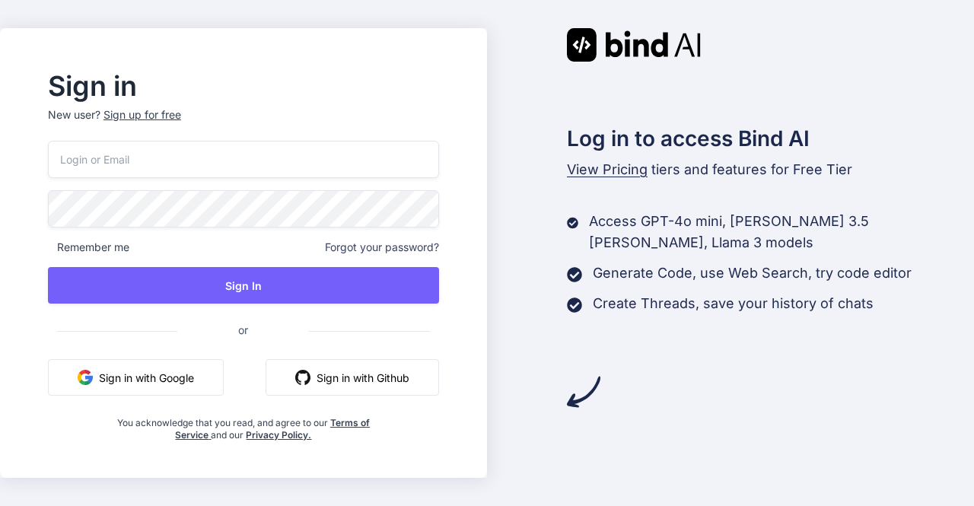
type input "[EMAIL_ADDRESS][DOMAIN_NAME]"
drag, startPoint x: 196, startPoint y: 158, endPoint x: 17, endPoint y: 144, distance: 180.1
click at [17, 144] on div "Sign in New user? Sign up for free stagtest@yopmail.com Remember me Forgot your…" at bounding box center [487, 253] width 974 height 506
type input "[EMAIL_ADDRESS][DOMAIN_NAME]"
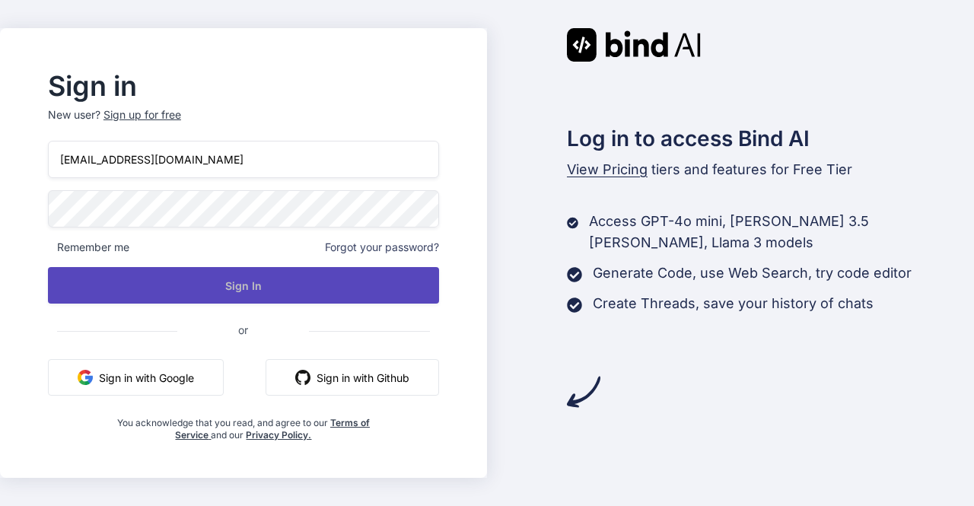
click at [250, 273] on button "Sign In" at bounding box center [243, 285] width 391 height 37
click at [256, 286] on button "Sign In" at bounding box center [243, 285] width 391 height 37
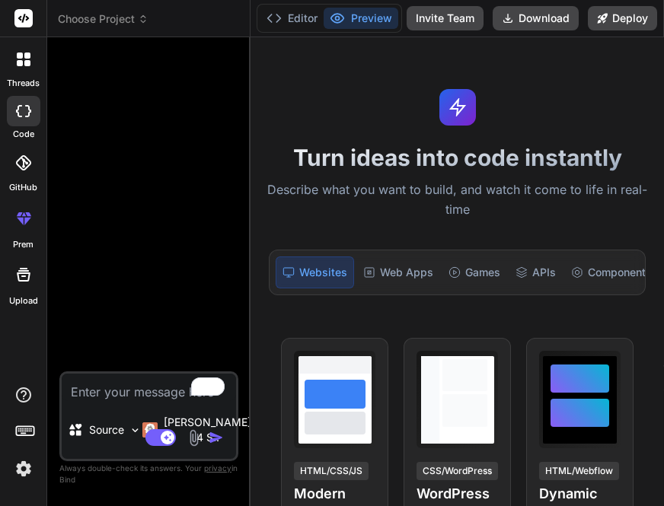
click at [17, 471] on img at bounding box center [24, 469] width 26 height 26
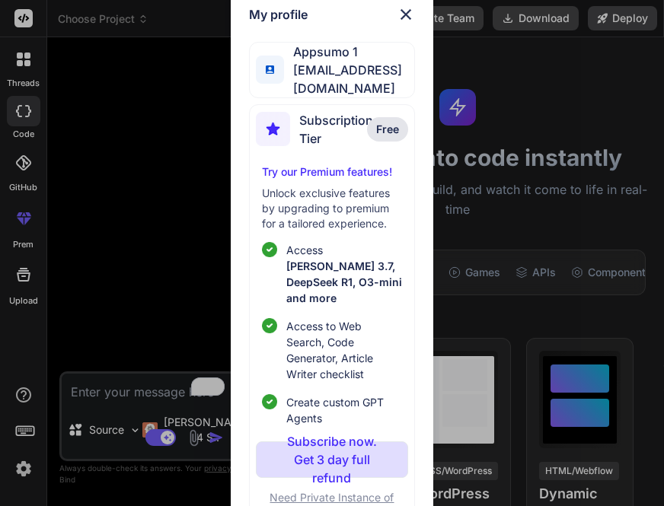
scroll to position [35, 0]
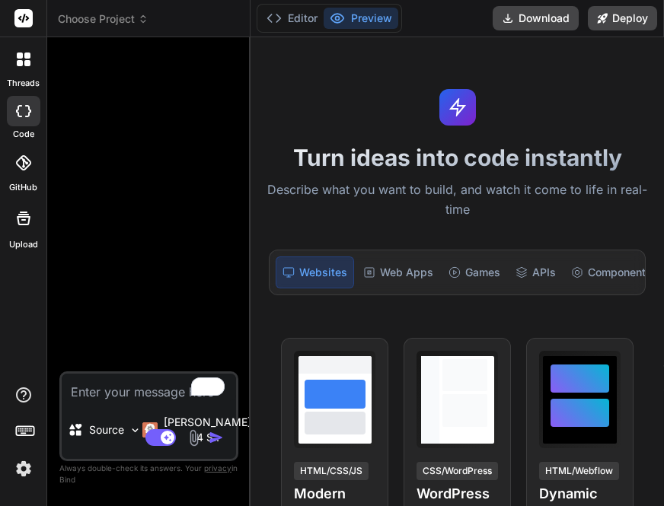
scroll to position [14, 0]
click at [21, 473] on img at bounding box center [24, 469] width 26 height 26
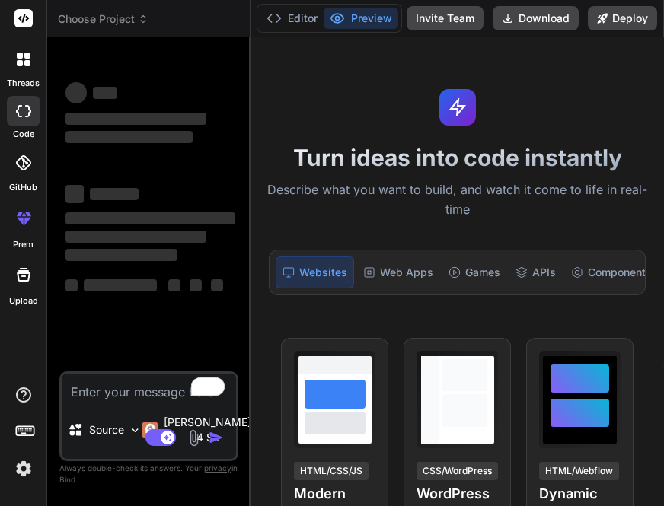
type textarea "x"
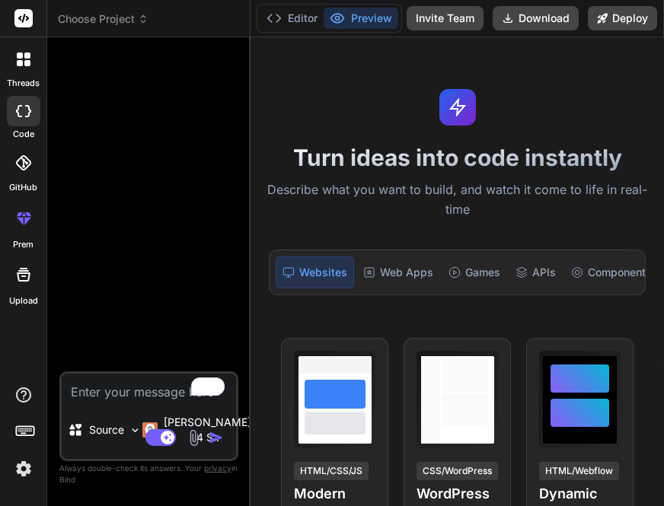
click at [25, 468] on img at bounding box center [24, 469] width 26 height 26
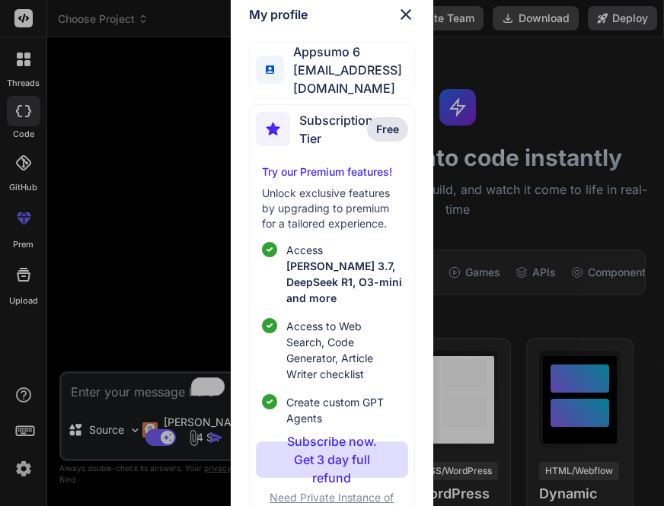
click at [518, 182] on div "My profile Appsumo 6 appsumo_6@yopmail.com Subscription Tier Free Try our Premi…" at bounding box center [332, 253] width 664 height 506
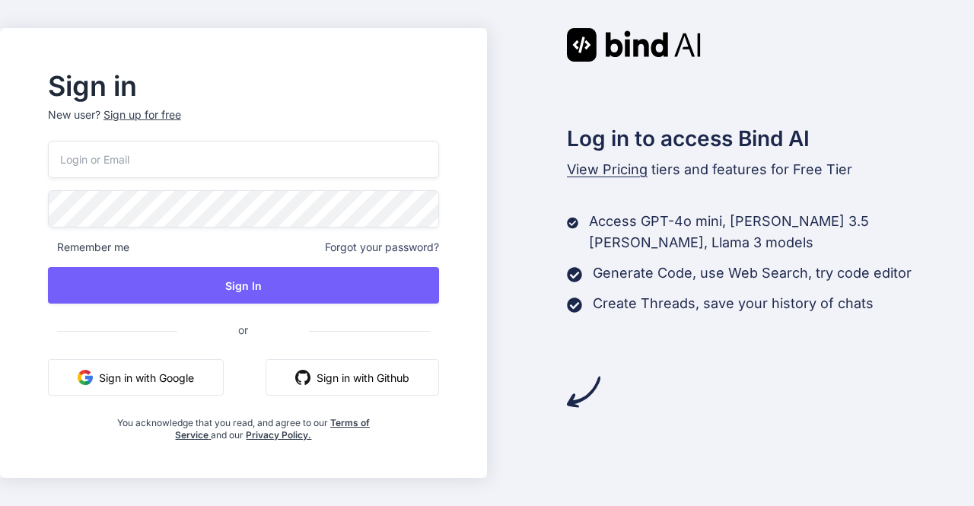
type input "[EMAIL_ADDRESS][DOMAIN_NAME]"
drag, startPoint x: 229, startPoint y: 153, endPoint x: 0, endPoint y: 166, distance: 229.4
click at [0, 166] on div "Sign in New user? Sign up for free [EMAIL_ADDRESS][DOMAIN_NAME] Remember me For…" at bounding box center [487, 253] width 974 height 506
type input "[EMAIL_ADDRESS][DOMAIN_NAME]"
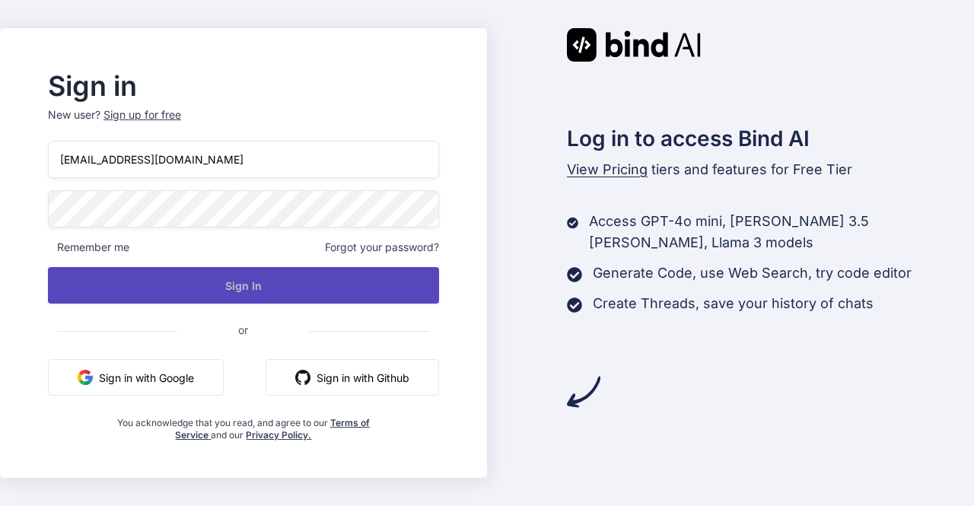
click at [266, 279] on button "Sign In" at bounding box center [243, 285] width 391 height 37
click at [266, 291] on button "Sign In" at bounding box center [243, 285] width 391 height 37
